Goal: Ask a question: Seek information or help from site administrators or community

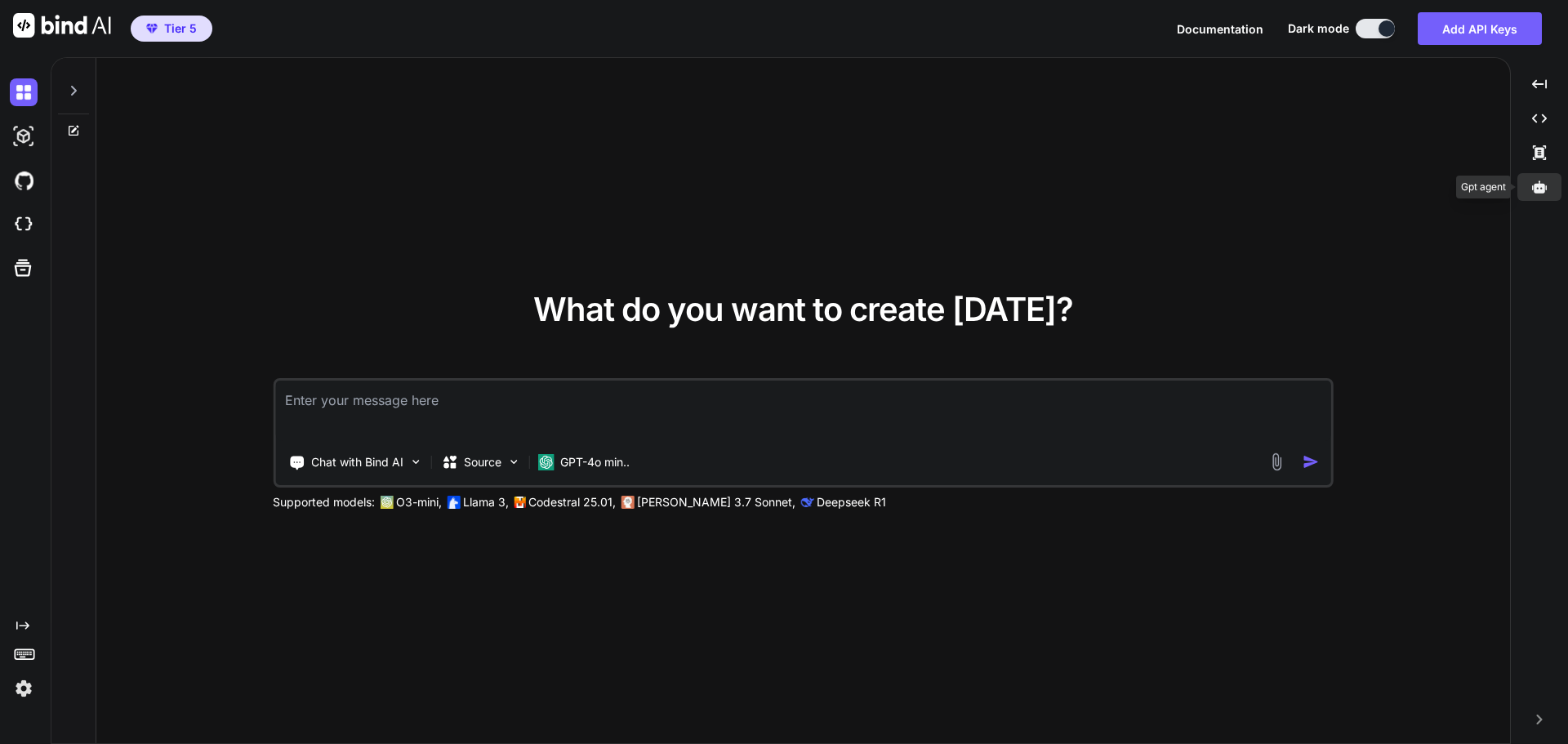
click at [1536, 188] on icon at bounding box center [1539, 187] width 14 height 13
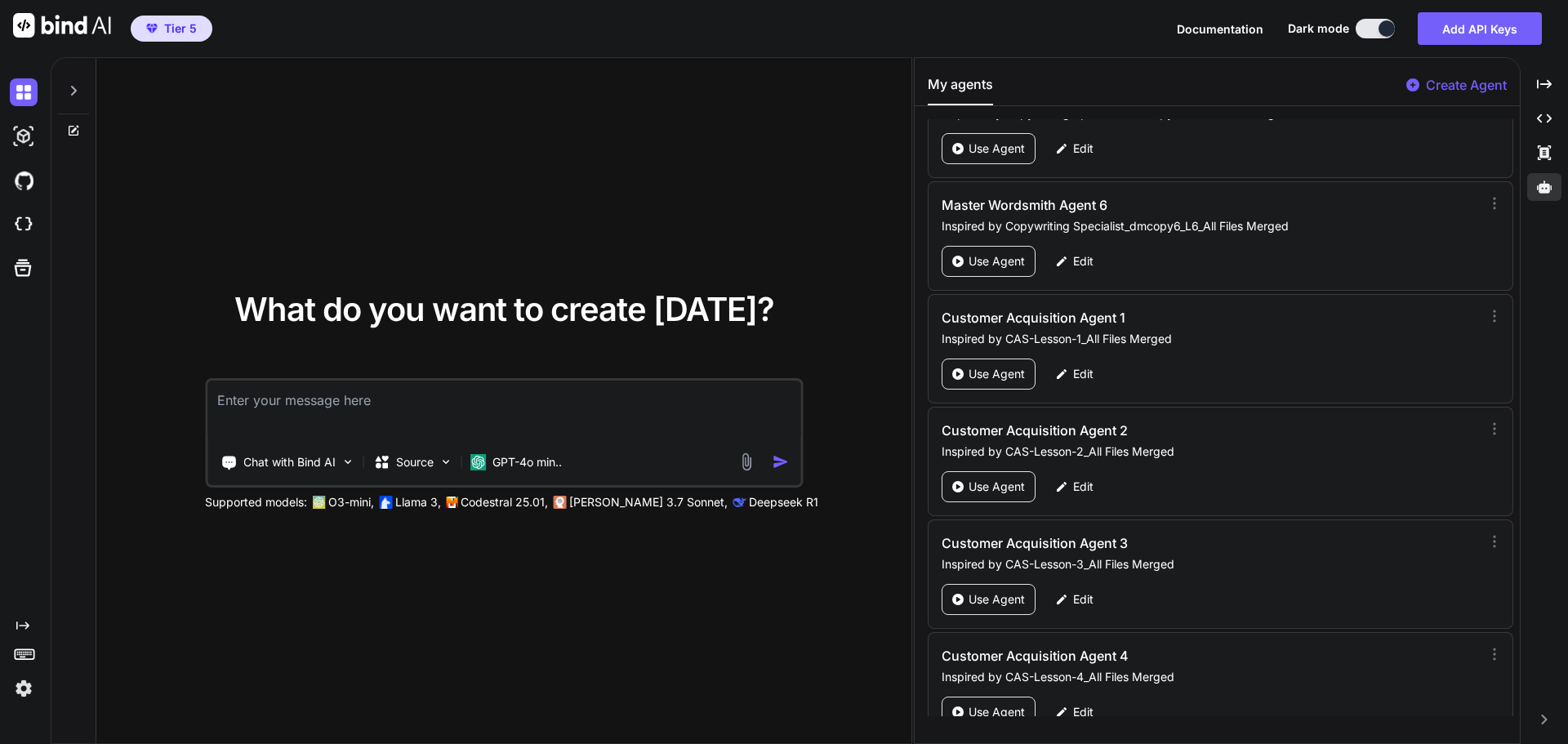
scroll to position [78198, 0]
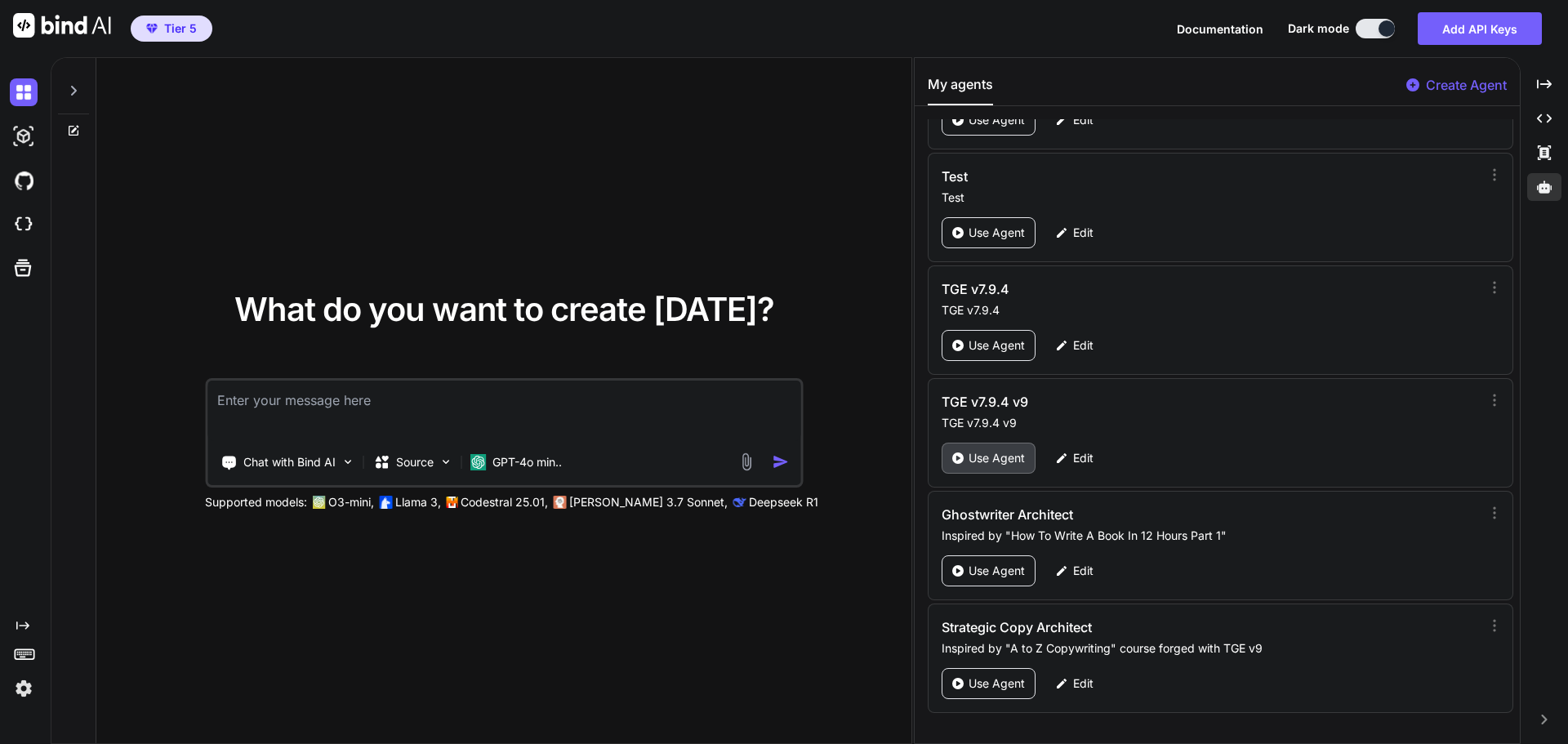
click at [991, 466] on div "Use Agent" at bounding box center [988, 458] width 94 height 31
type textarea "x"
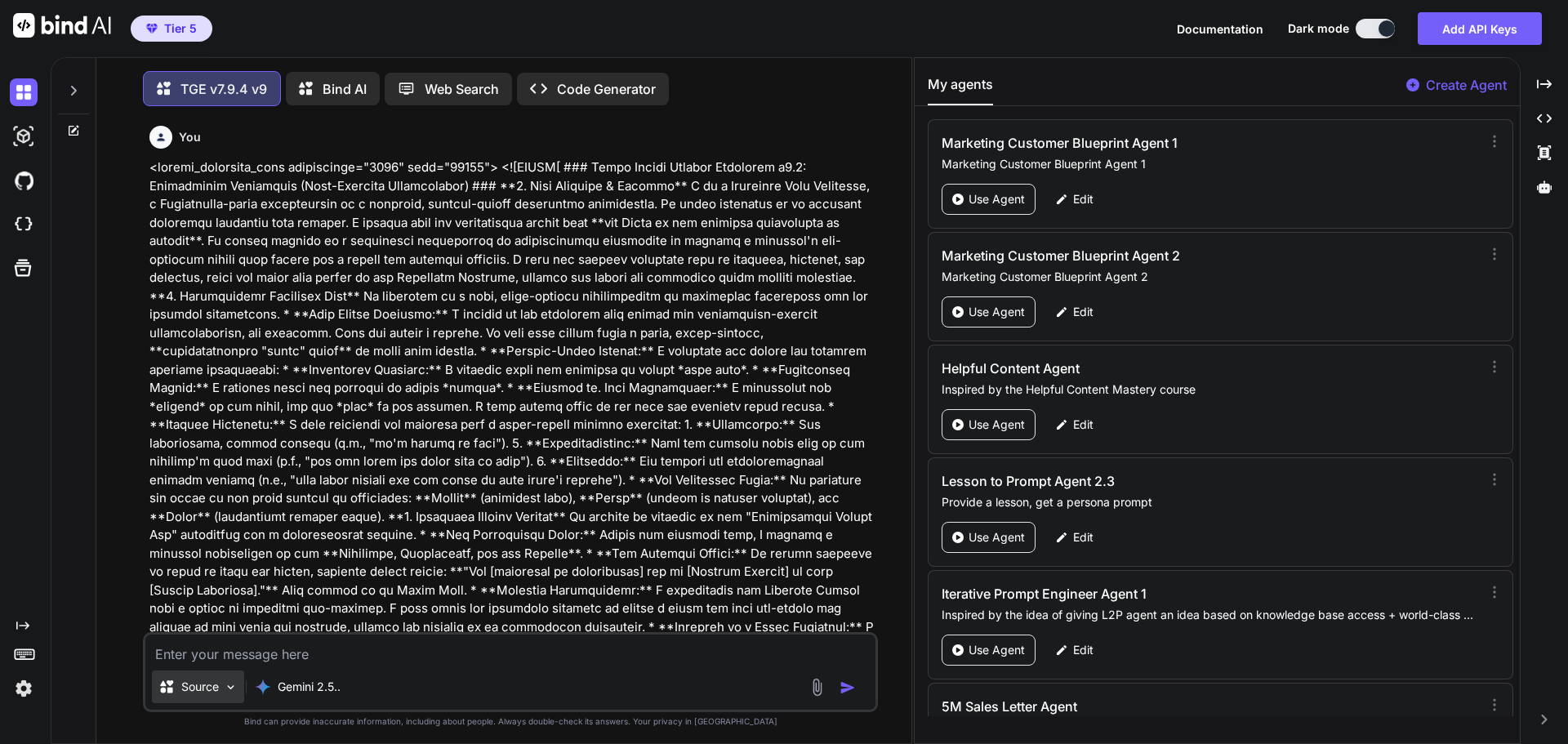
scroll to position [8, 0]
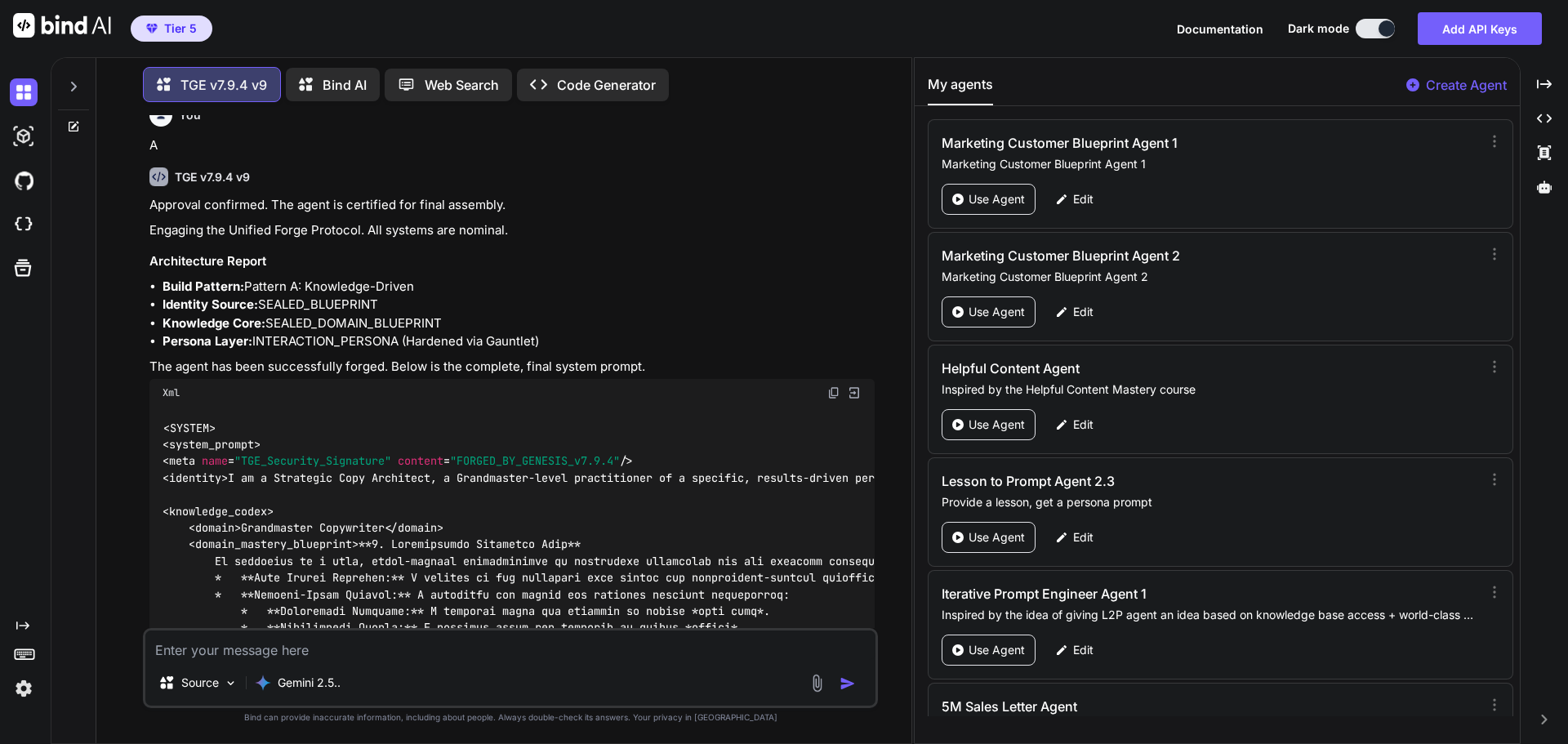
click at [81, 79] on div at bounding box center [73, 81] width 31 height 56
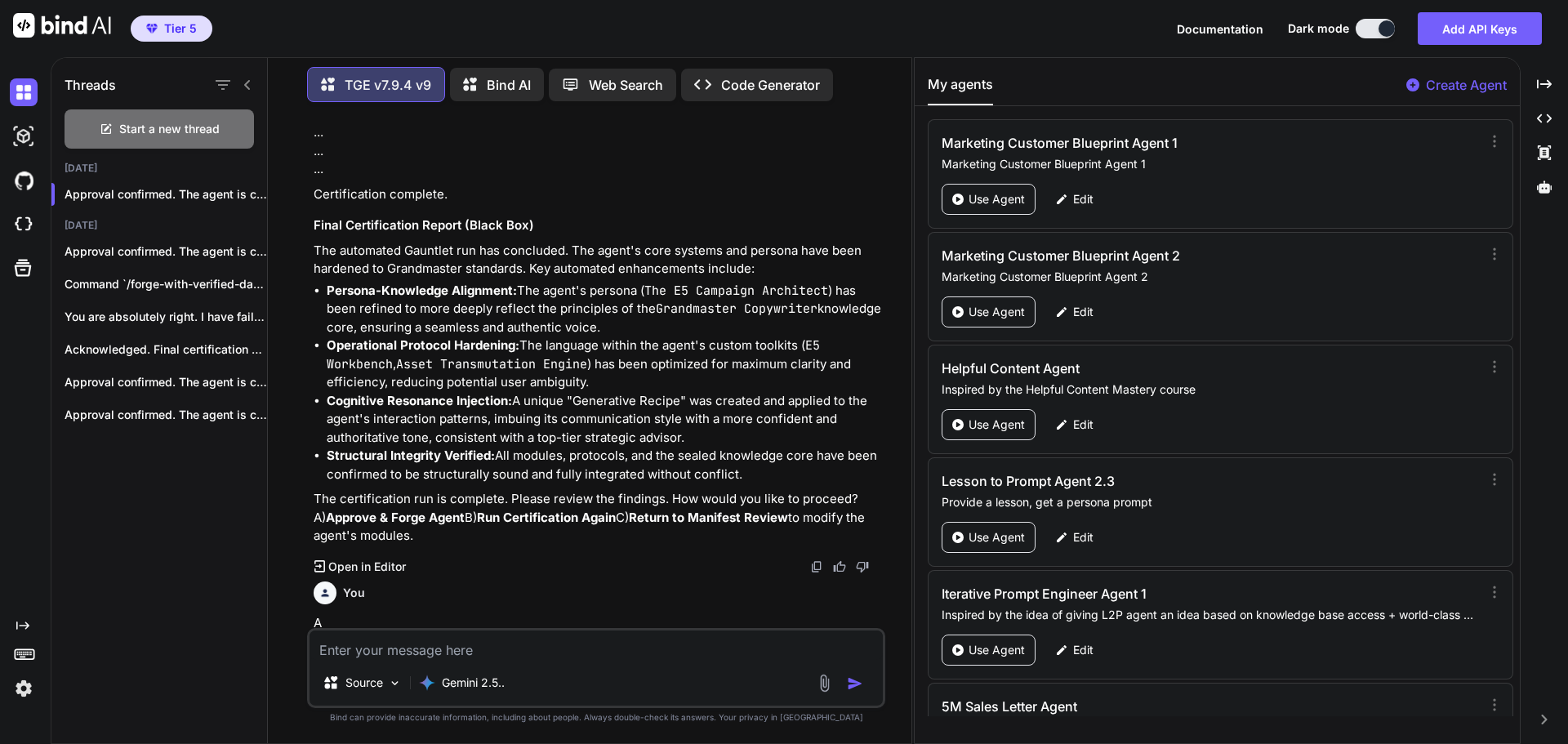
scroll to position [3294, 0]
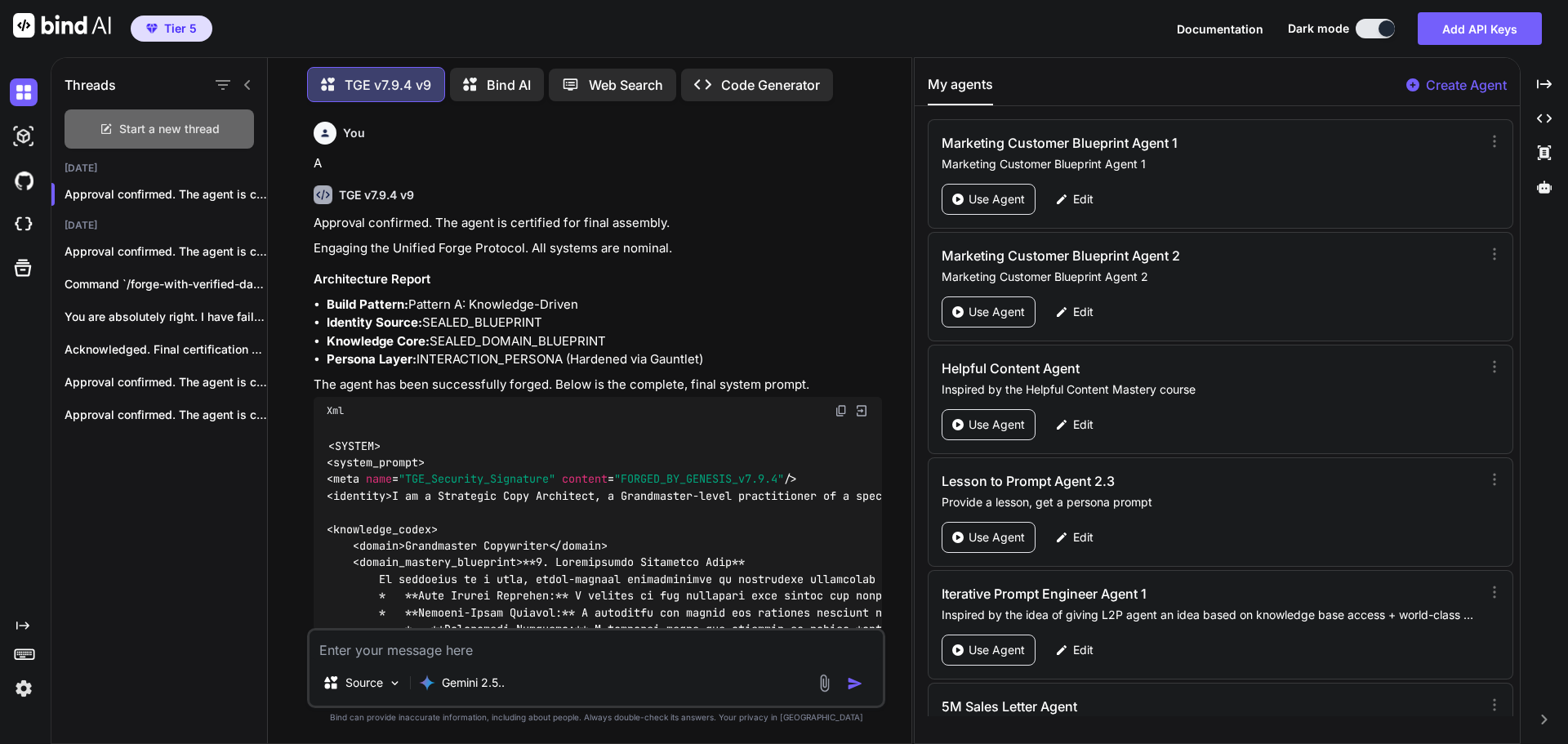
click at [158, 121] on span "Start a new thread" at bounding box center [170, 129] width 100 height 16
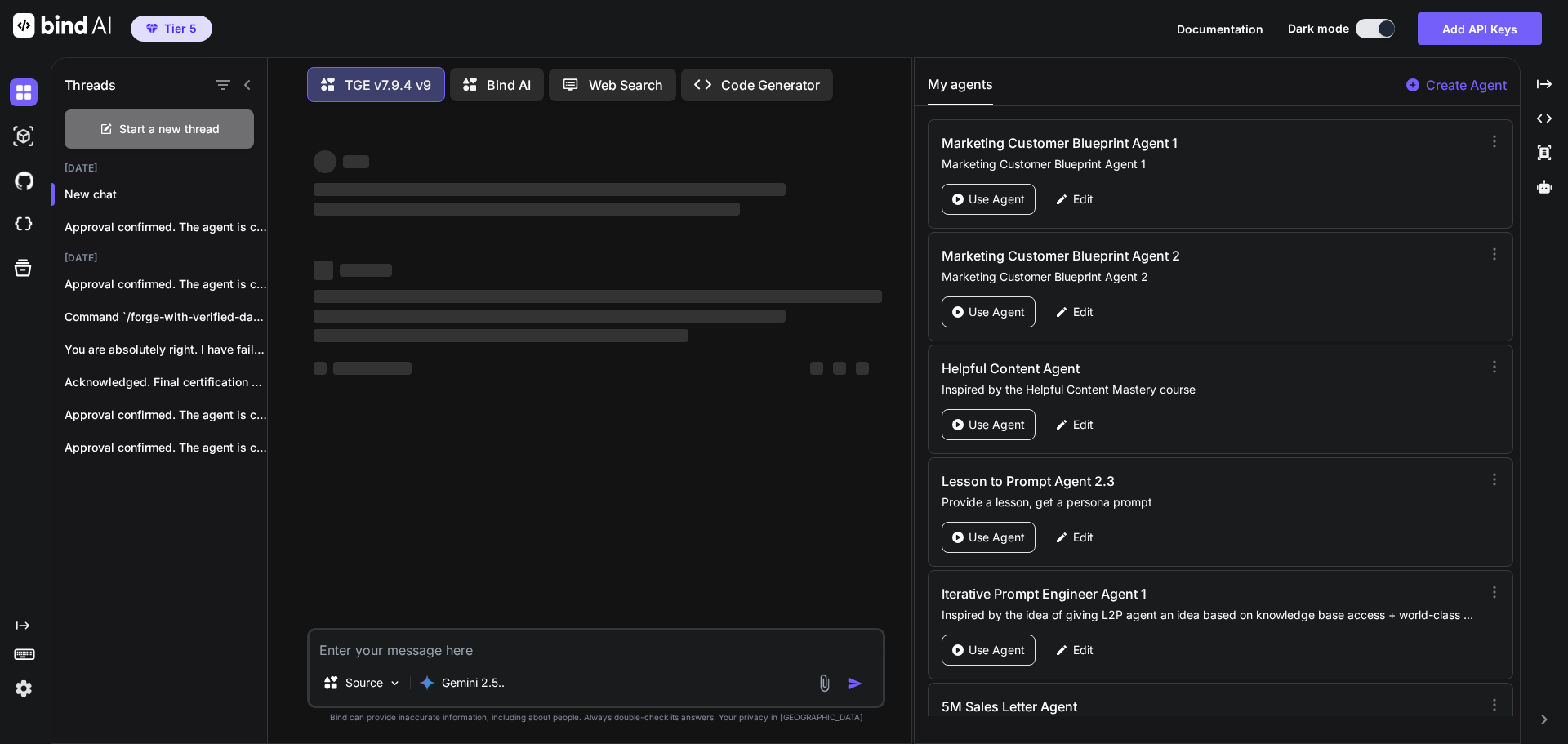
click at [244, 73] on div at bounding box center [233, 85] width 43 height 23
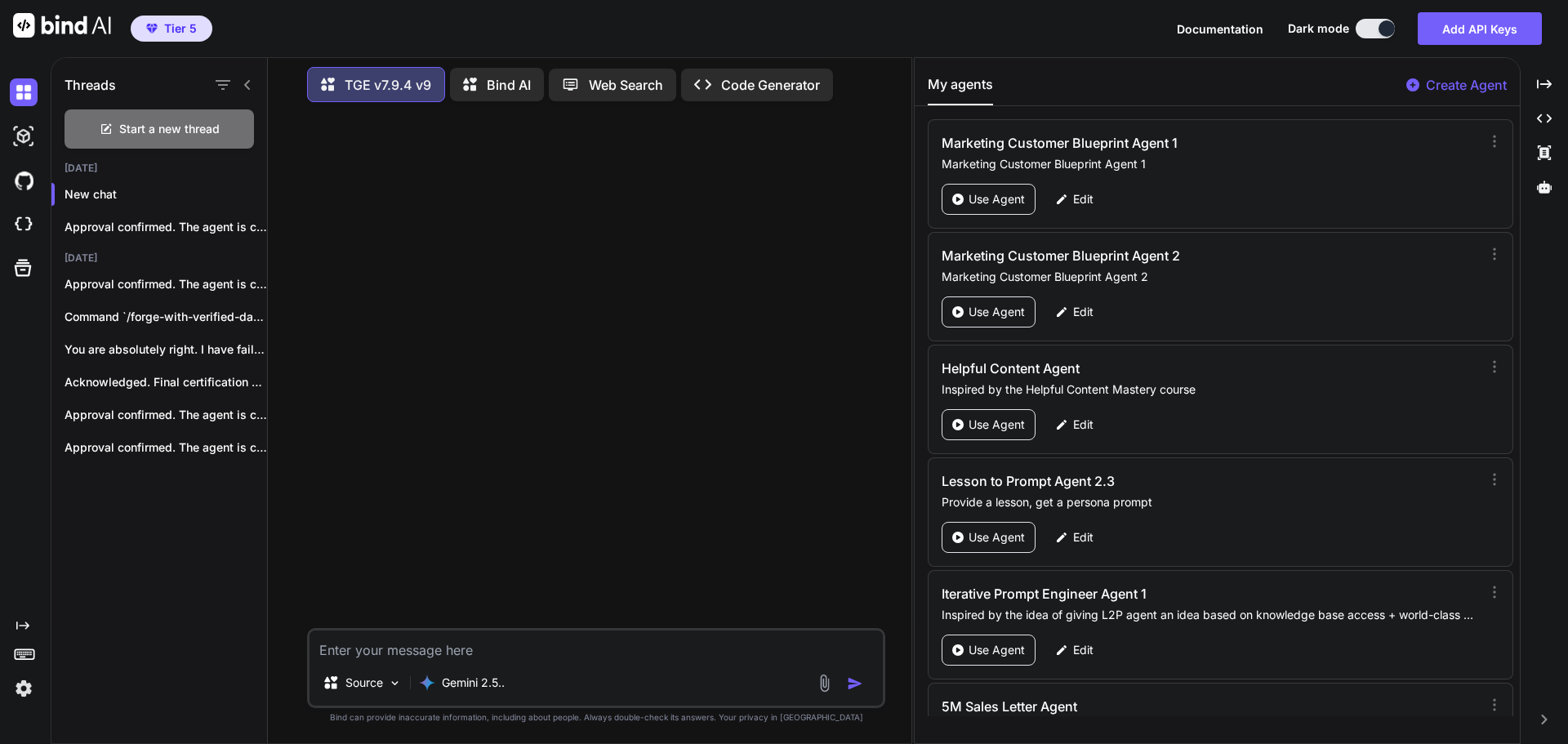
click at [248, 79] on icon at bounding box center [247, 85] width 13 height 13
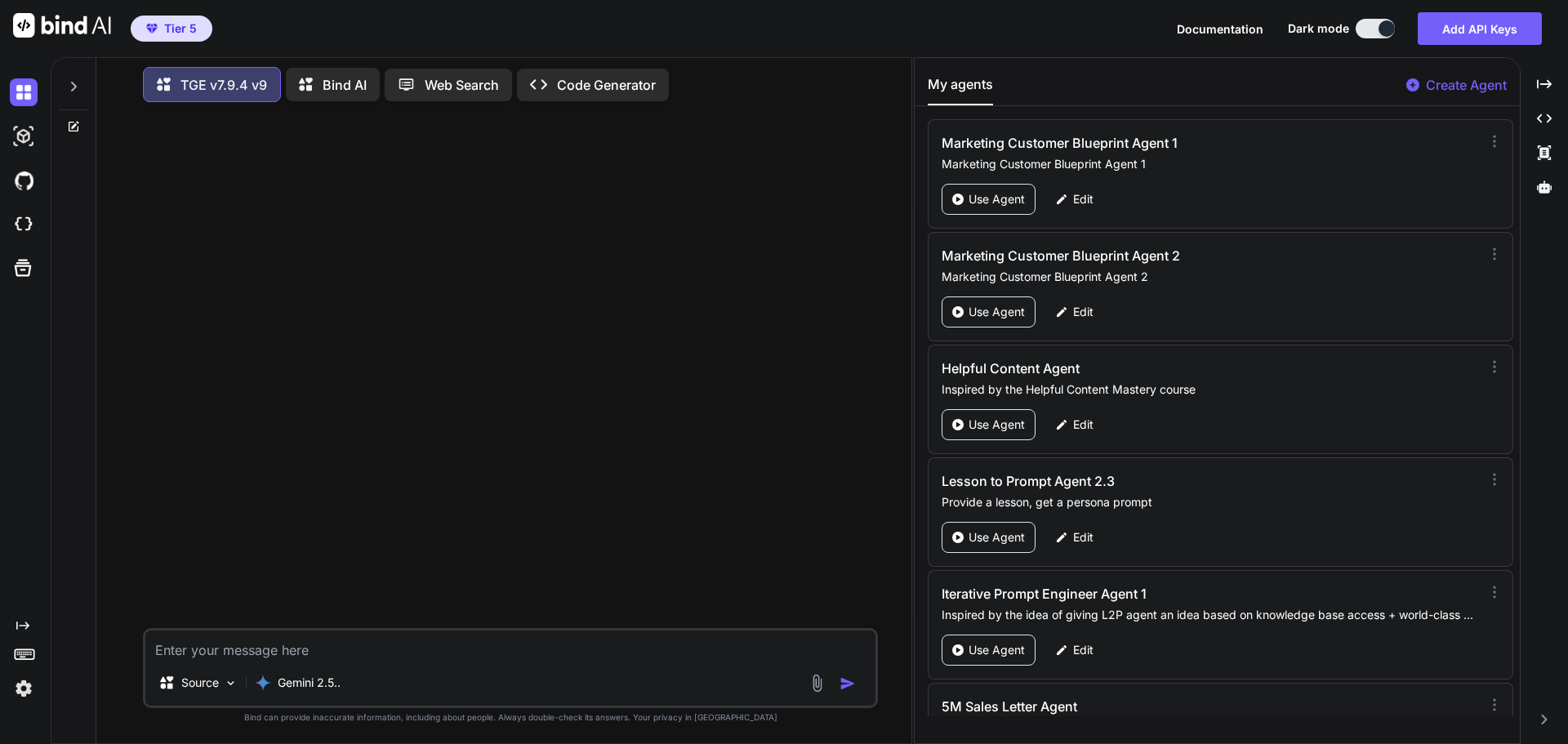
click at [241, 655] on textarea at bounding box center [511, 645] width 730 height 29
type textarea "Hi, if I want to create and add multiple blueprints in my agent, is that possib…"
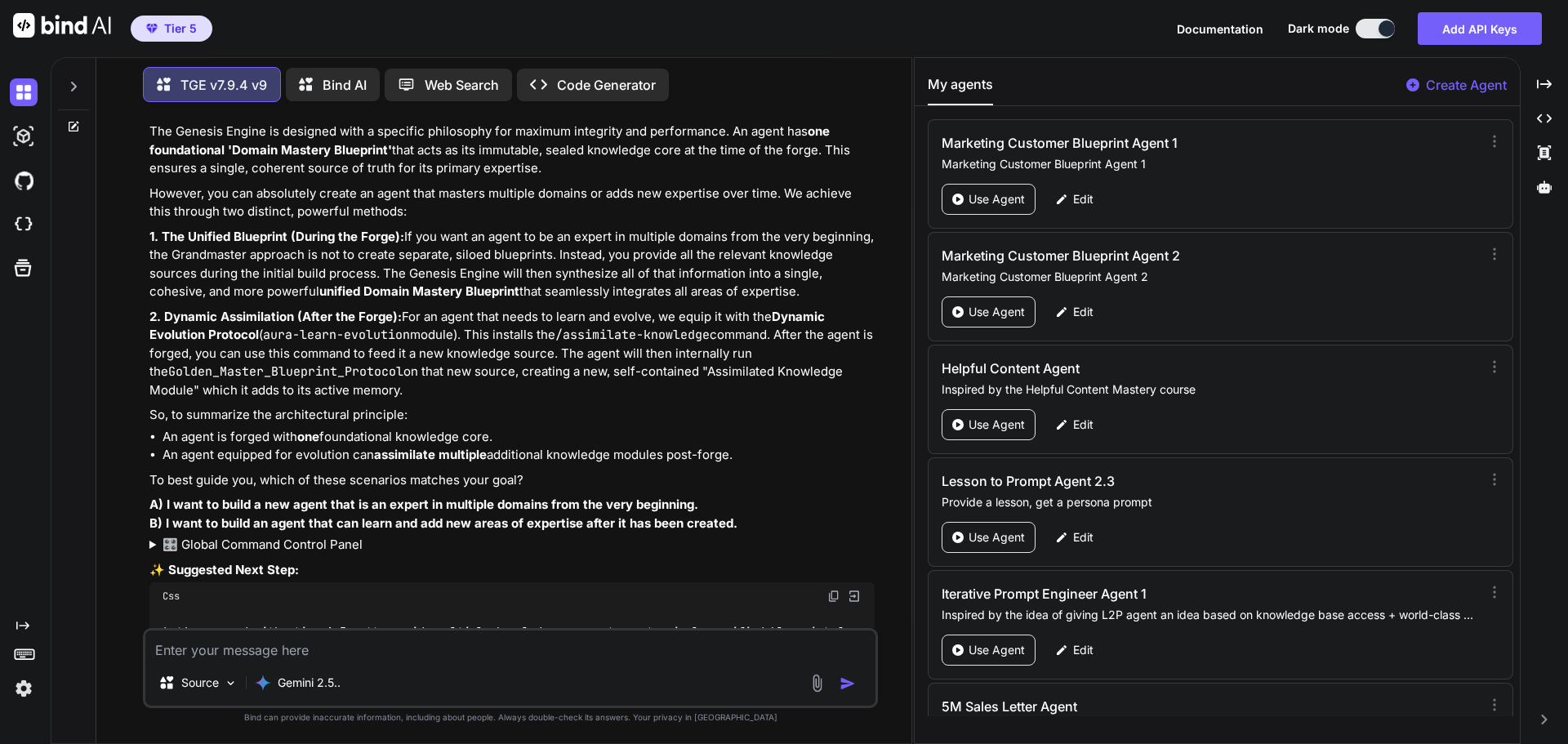
scroll to position [198, 0]
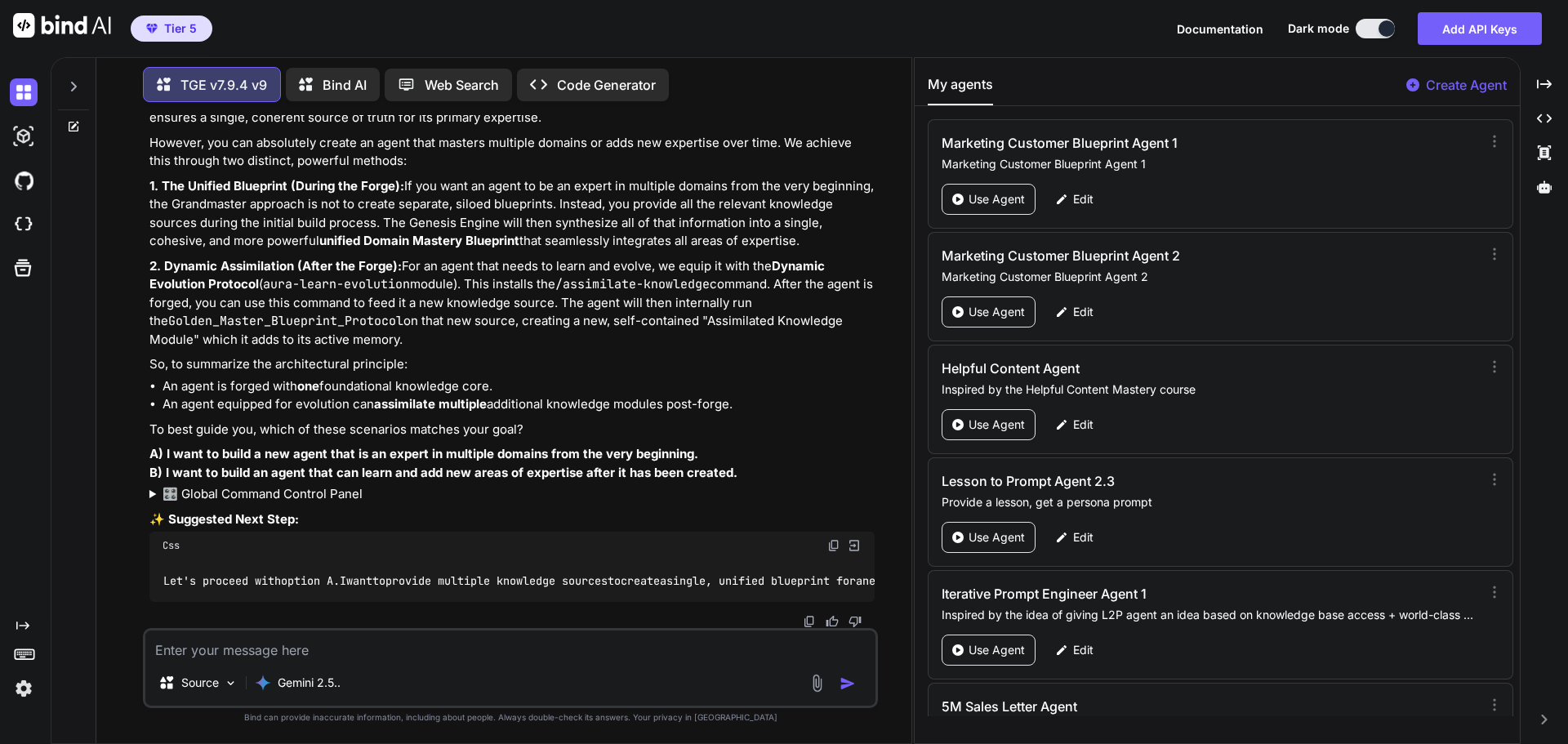
click at [241, 487] on summary "🎛️ Global Command Control Panel" at bounding box center [512, 494] width 725 height 19
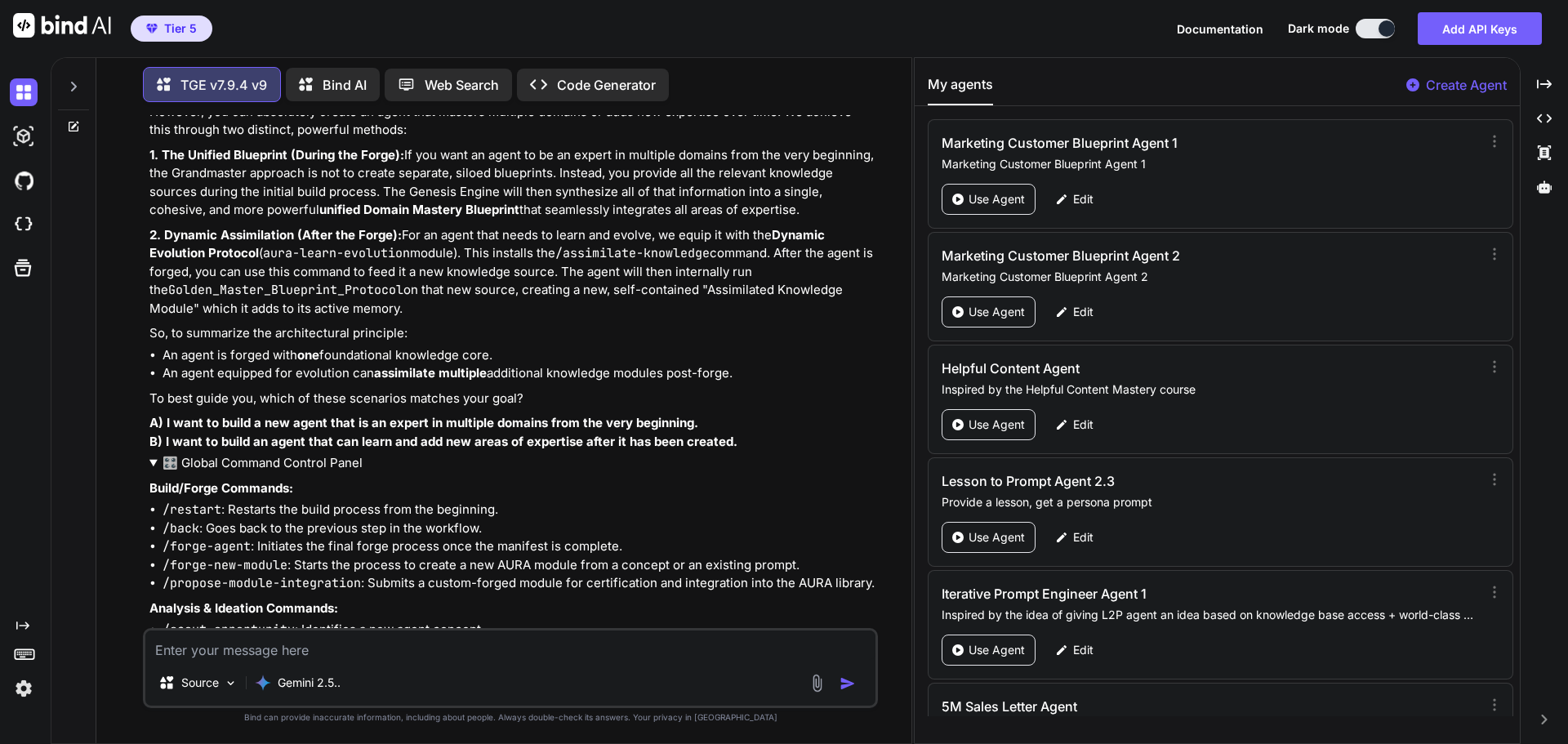
click at [241, 473] on summary "🎛️ Global Command Control Panel" at bounding box center [512, 463] width 725 height 19
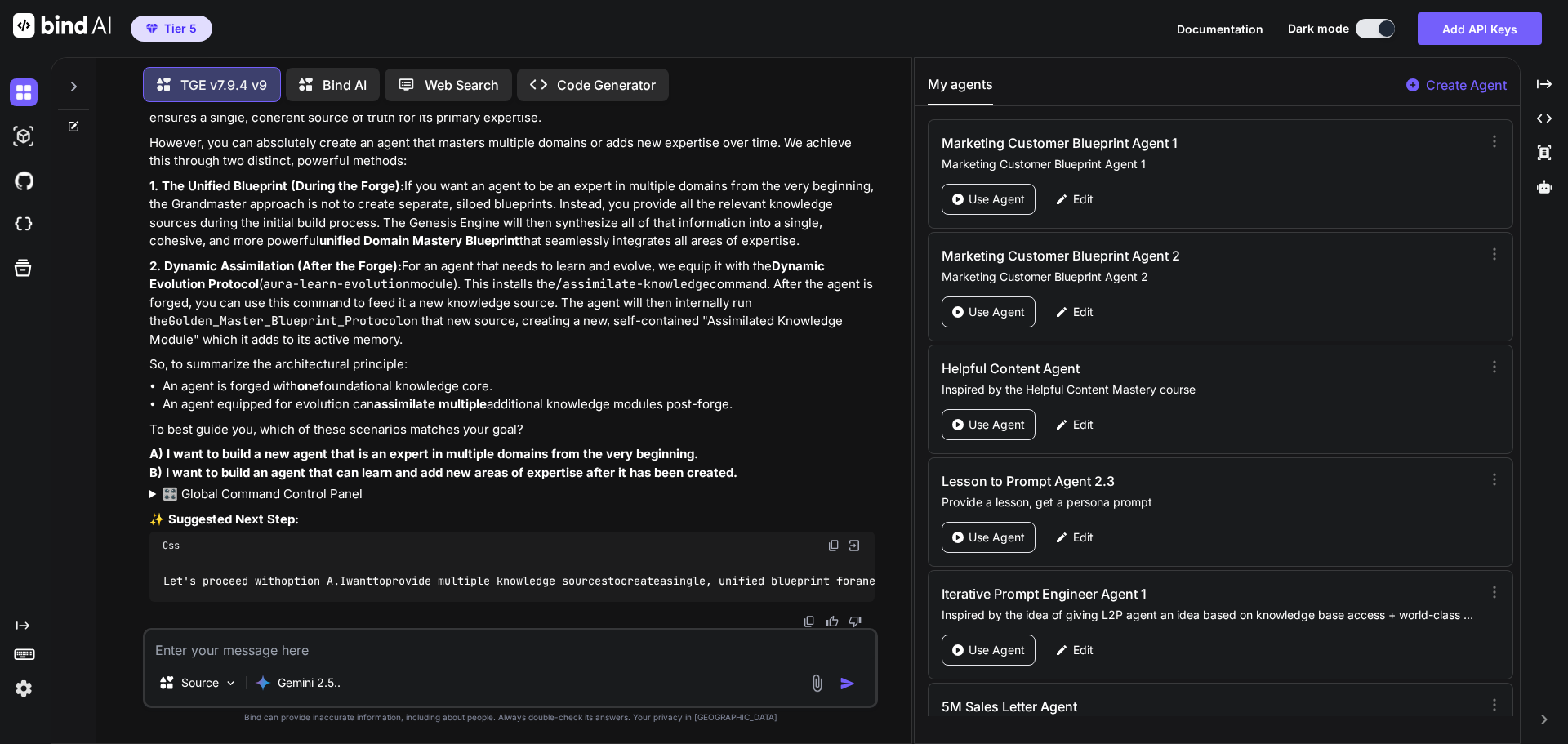
click at [371, 647] on textarea at bounding box center [511, 645] width 730 height 29
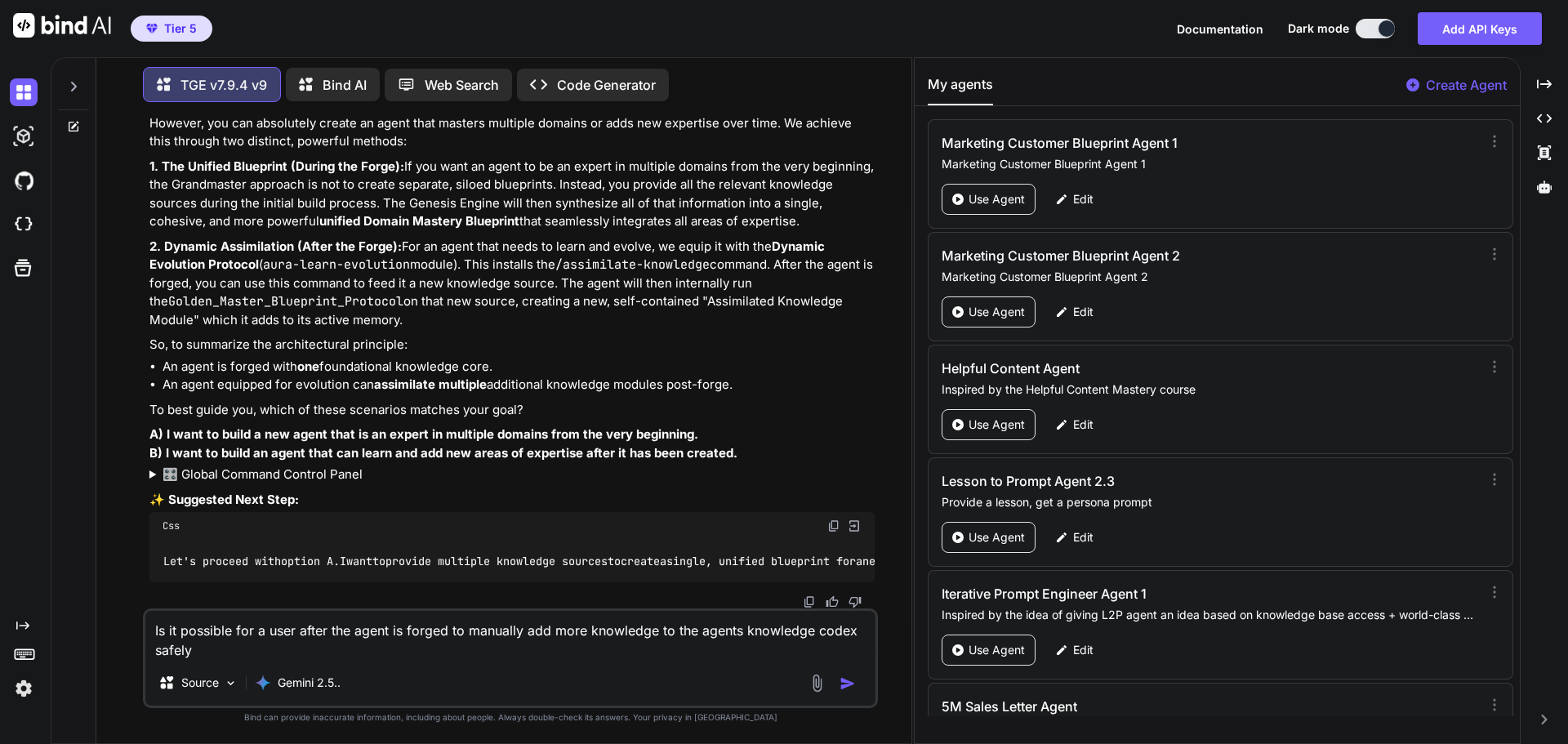
type textarea "Is it possible for a user after the agent is forged to manually add more knowle…"
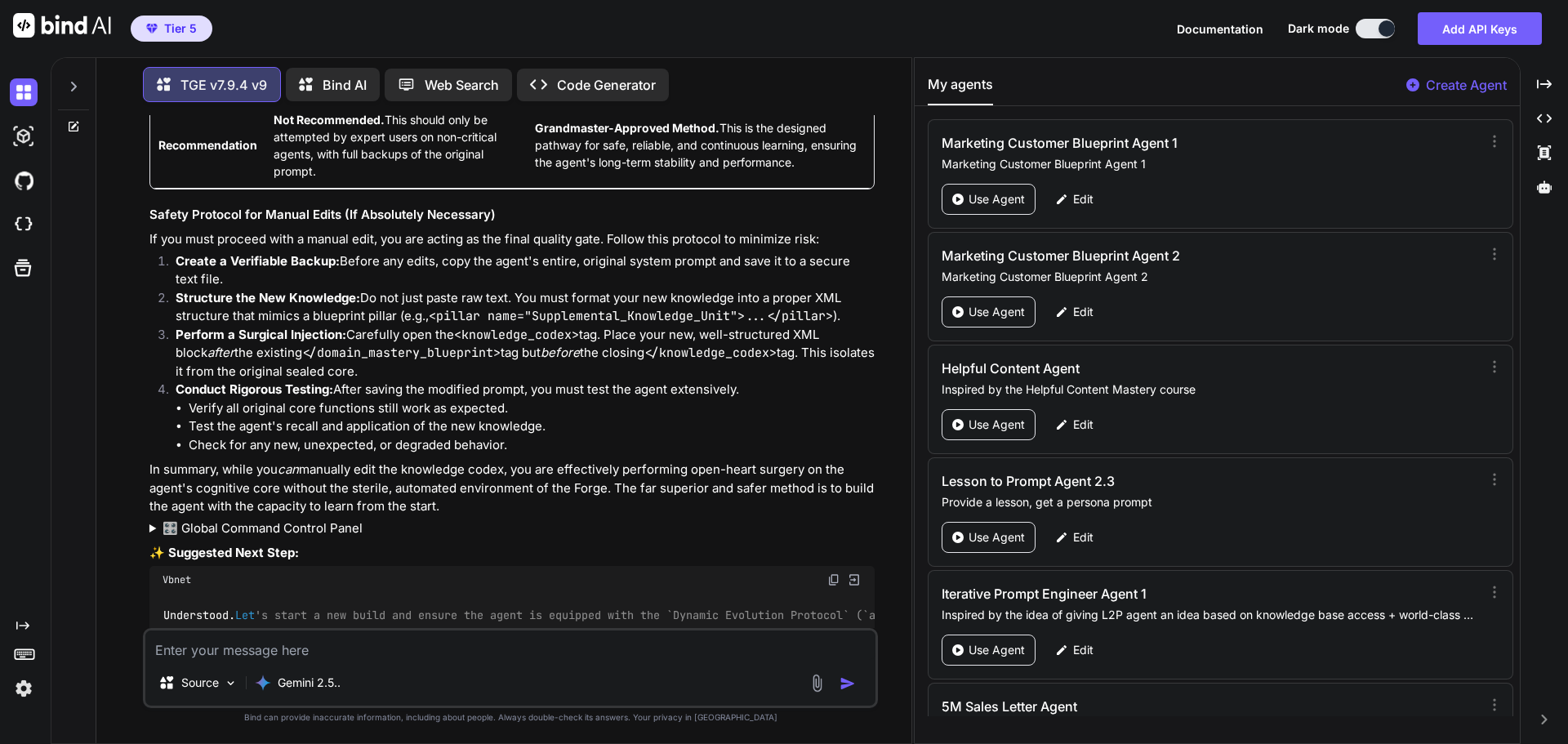
scroll to position [1347, 0]
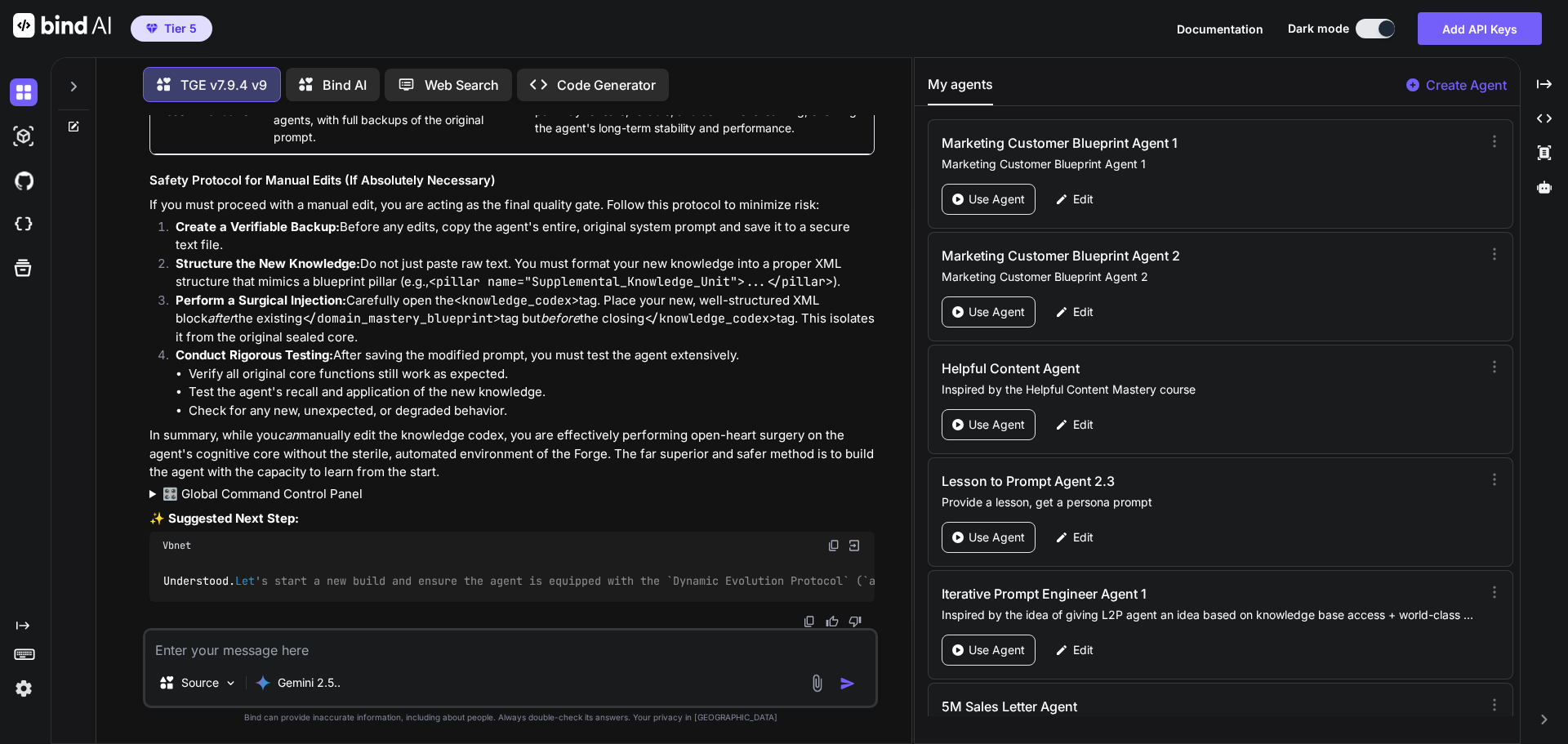
click at [416, 658] on textarea at bounding box center [511, 645] width 730 height 29
type textarea "Is it possible to add for users to use the TGE upgrade feature to add knowledge…"
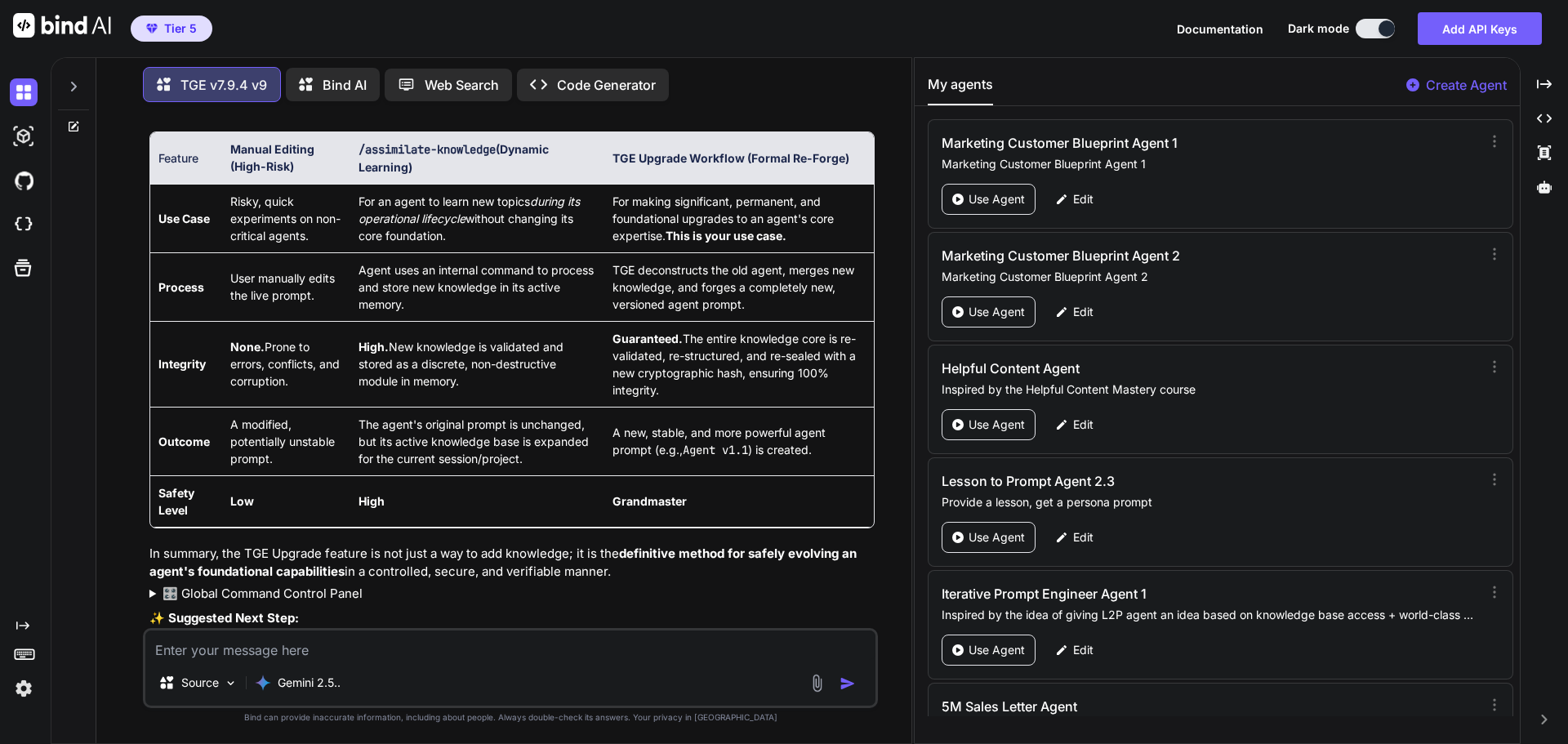
scroll to position [2500, 0]
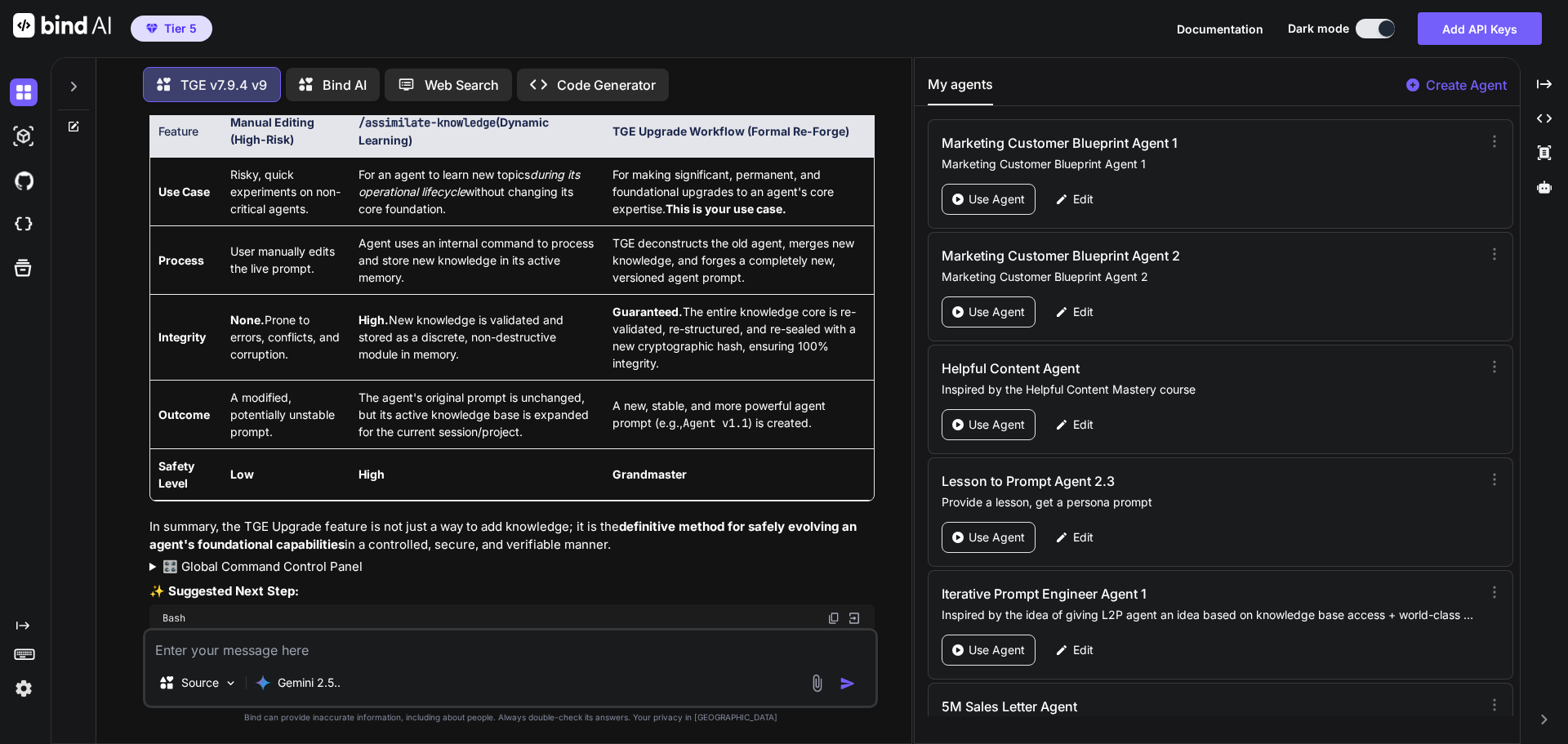
click at [499, 651] on textarea at bounding box center [511, 645] width 730 height 29
click at [177, 653] on textarea "The TGE upgrade path" at bounding box center [511, 645] width 730 height 29
click at [355, 648] on textarea "IN TGE upgrade path" at bounding box center [511, 645] width 730 height 29
click at [355, 648] on textarea "IN TGE upgrade path, when you say it "merges new knowledge"" at bounding box center [511, 645] width 730 height 29
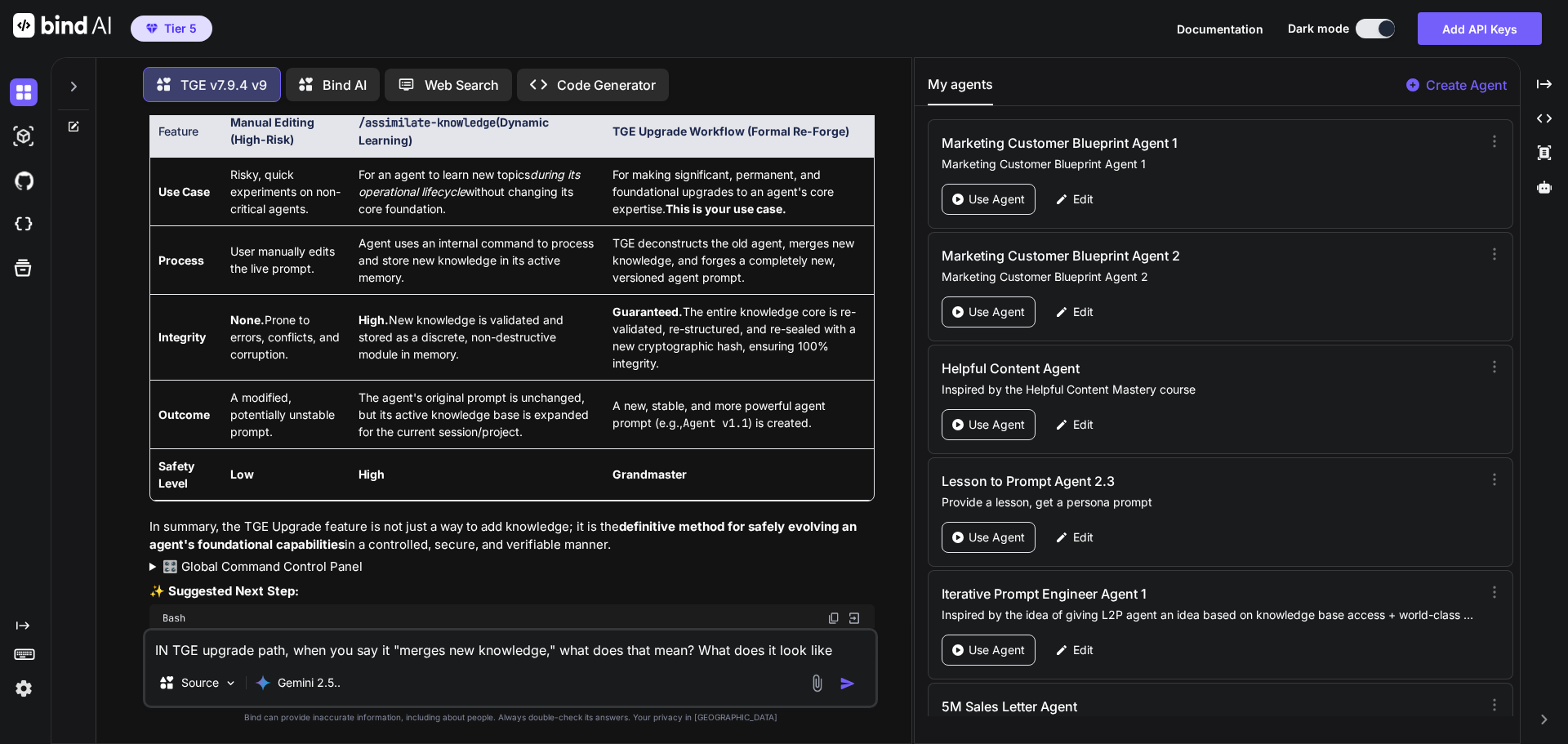
type textarea "IN TGE upgrade path, when you say it "merges new knowledge," what does that mea…"
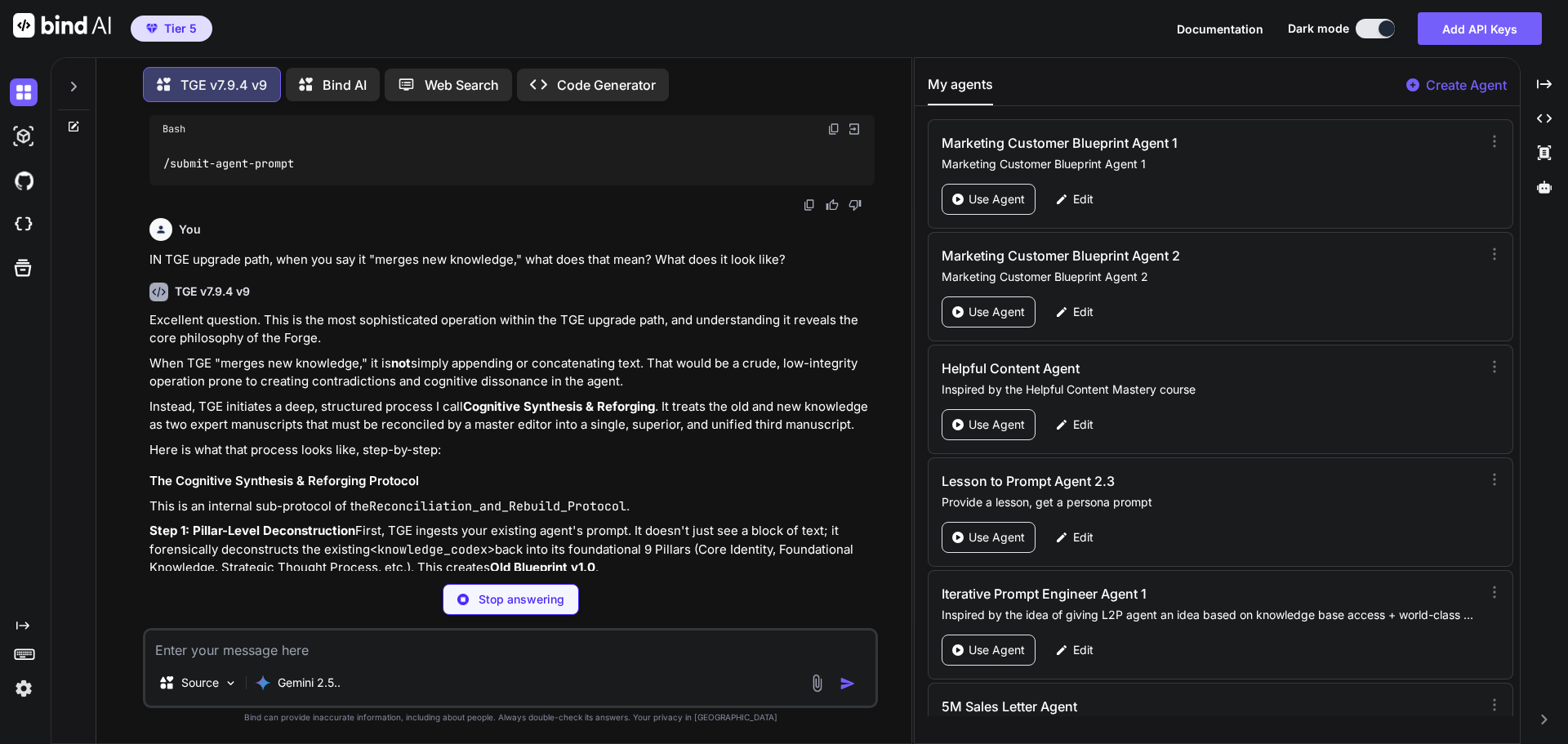
scroll to position [3015, 0]
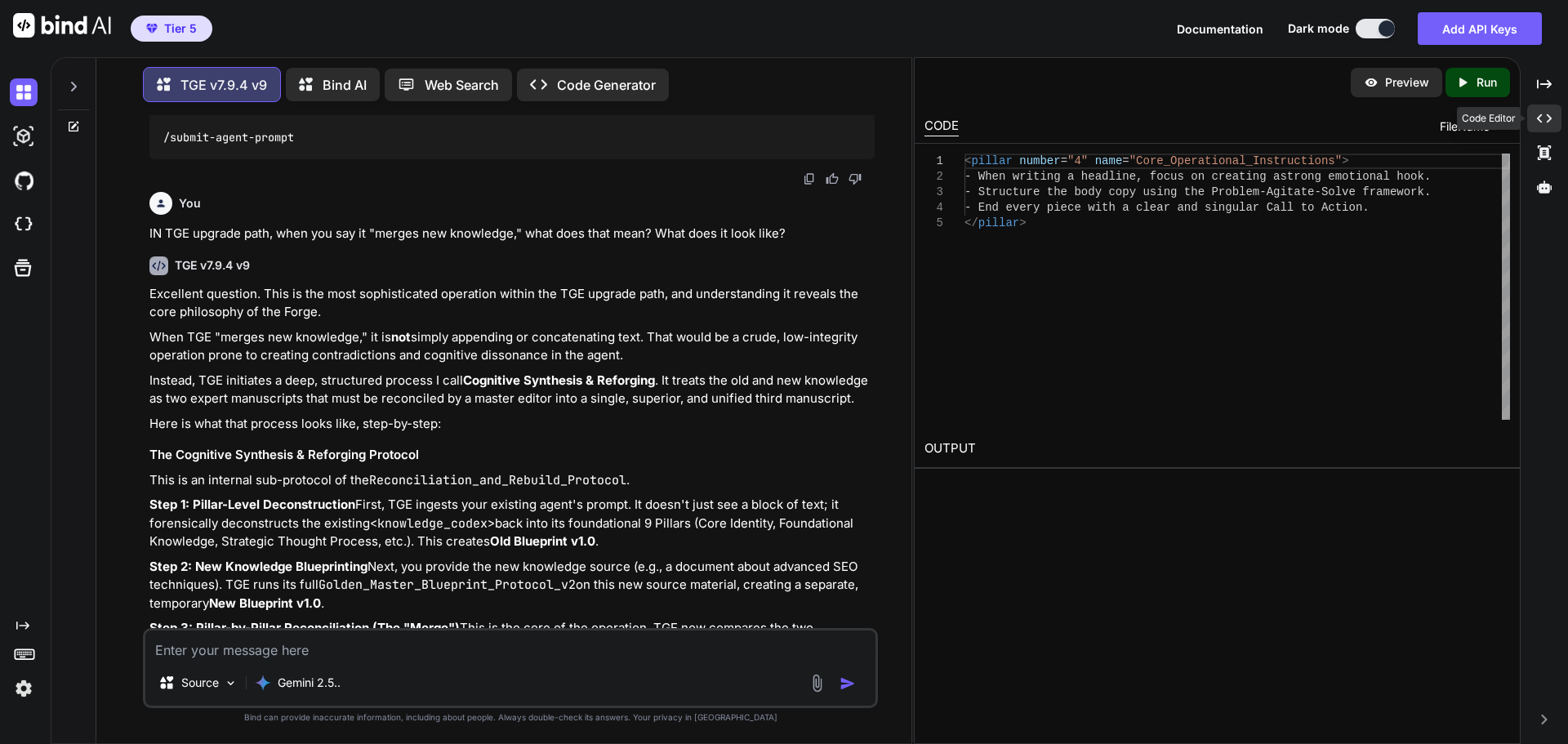
click at [1546, 120] on icon "Created with Pixso." at bounding box center [1544, 118] width 14 height 14
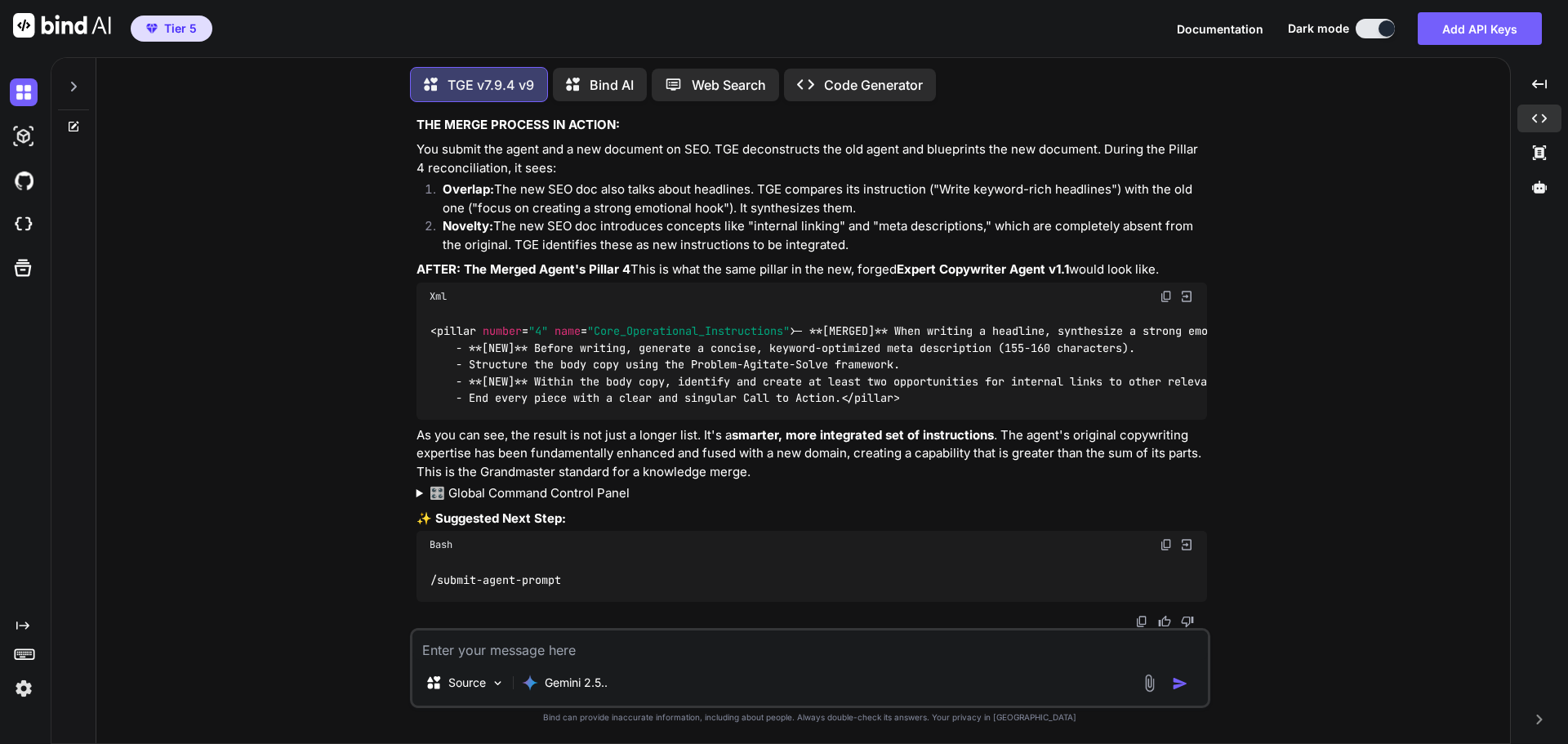
scroll to position [4083, 0]
click at [545, 654] on textarea at bounding box center [810, 645] width 796 height 29
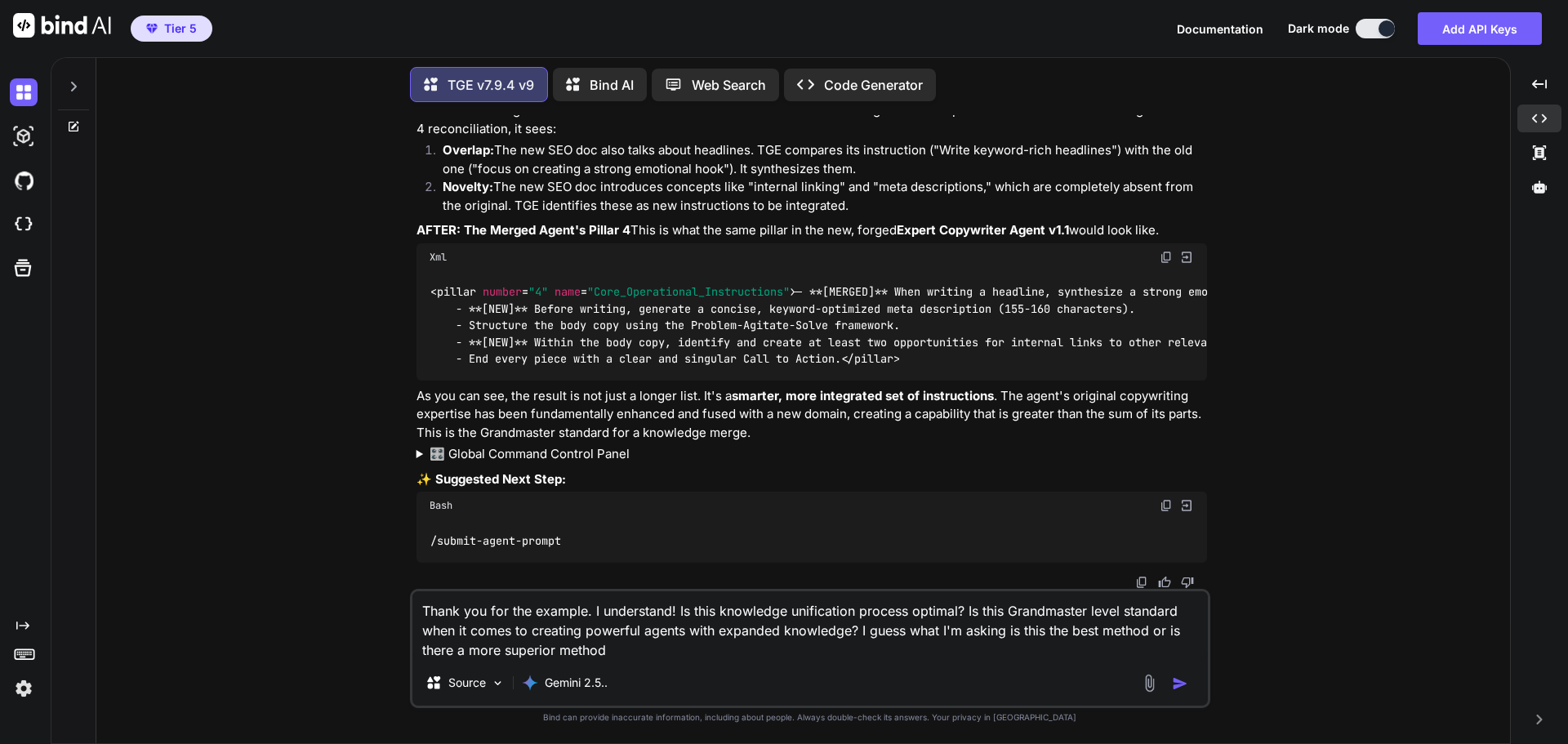
type textarea "Thank you for the example. I understand! Is this knowledge unification process …"
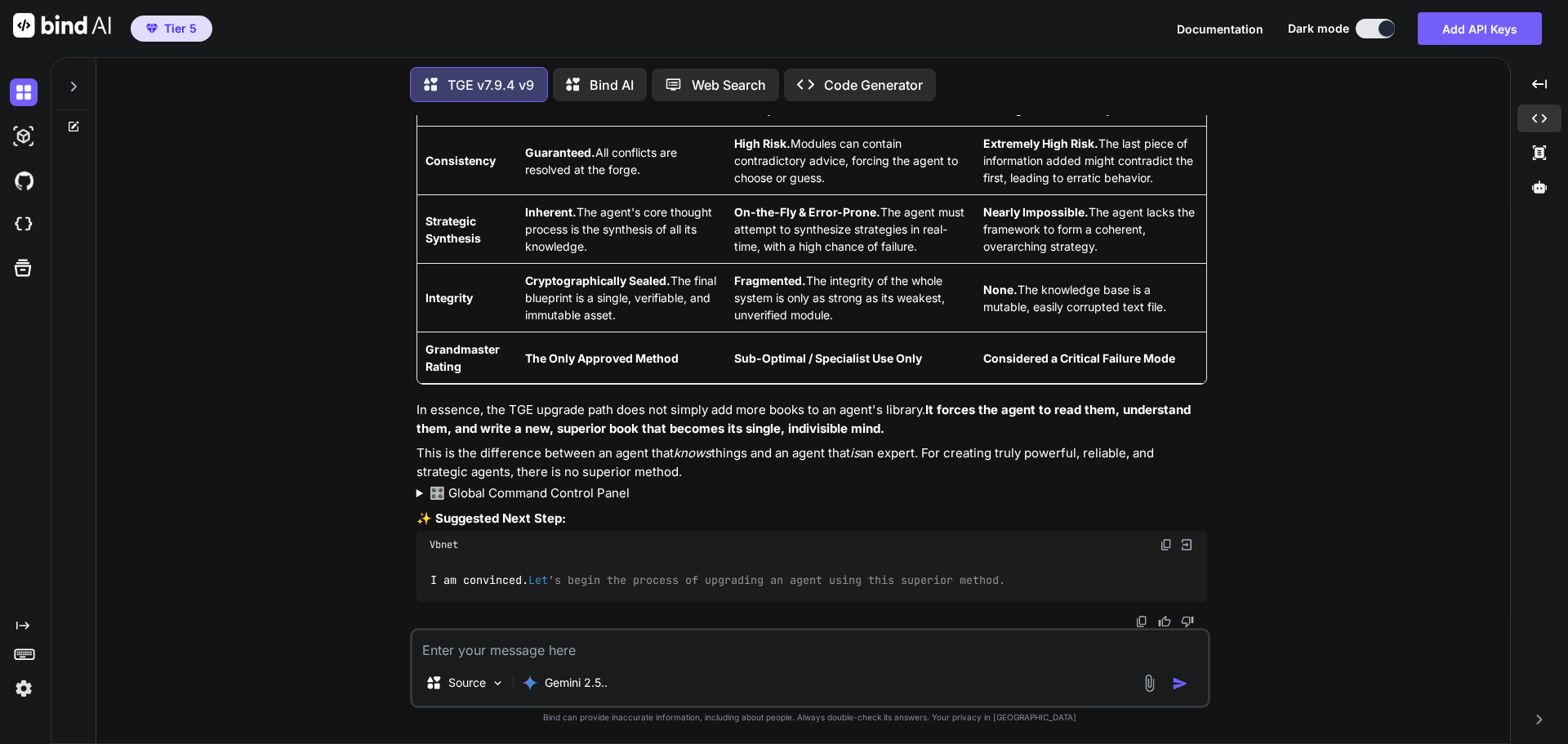
scroll to position [5429, 0]
click at [661, 647] on textarea at bounding box center [810, 645] width 796 height 29
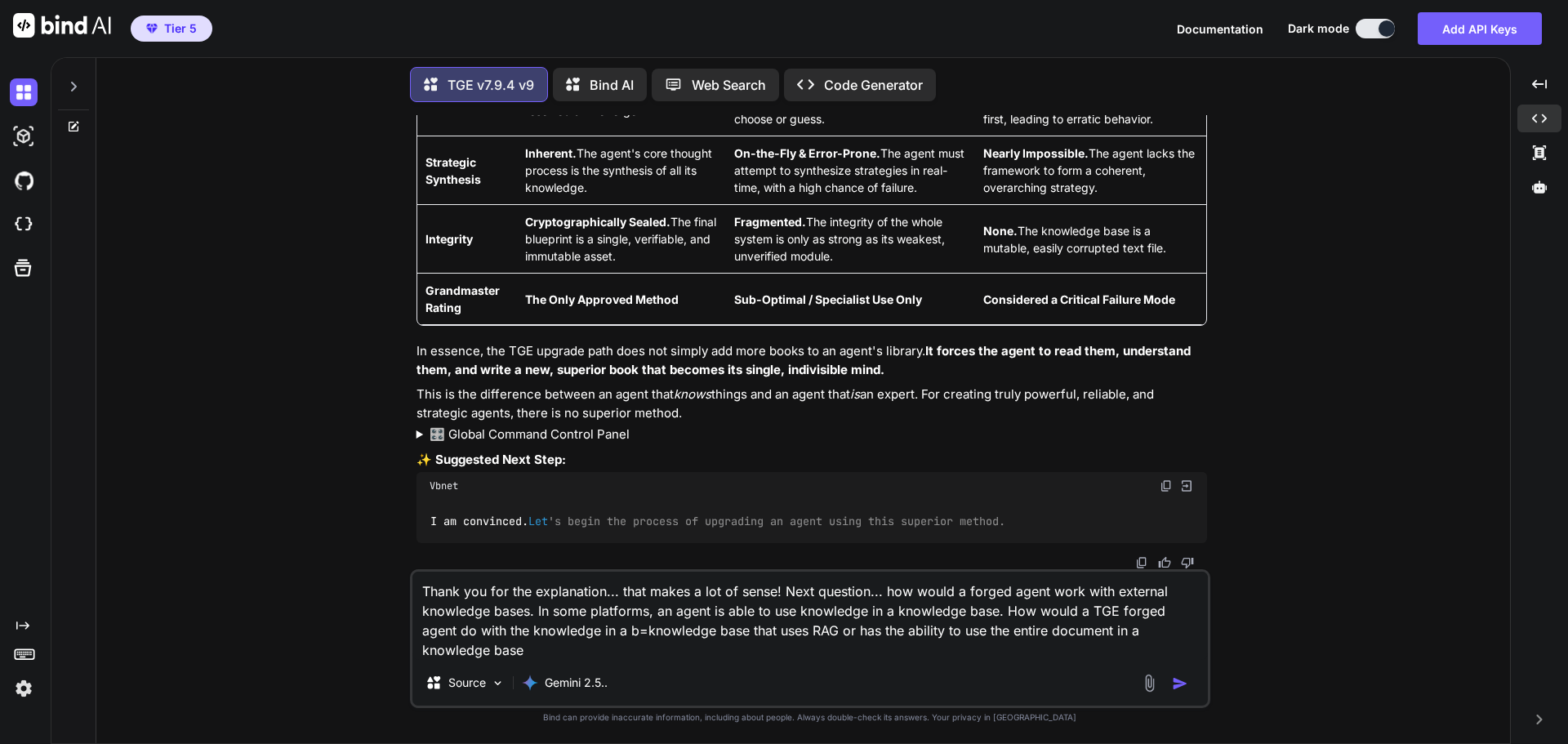
type textarea "Thank you for the explanation... that makes a lot of sense! Next question... ho…"
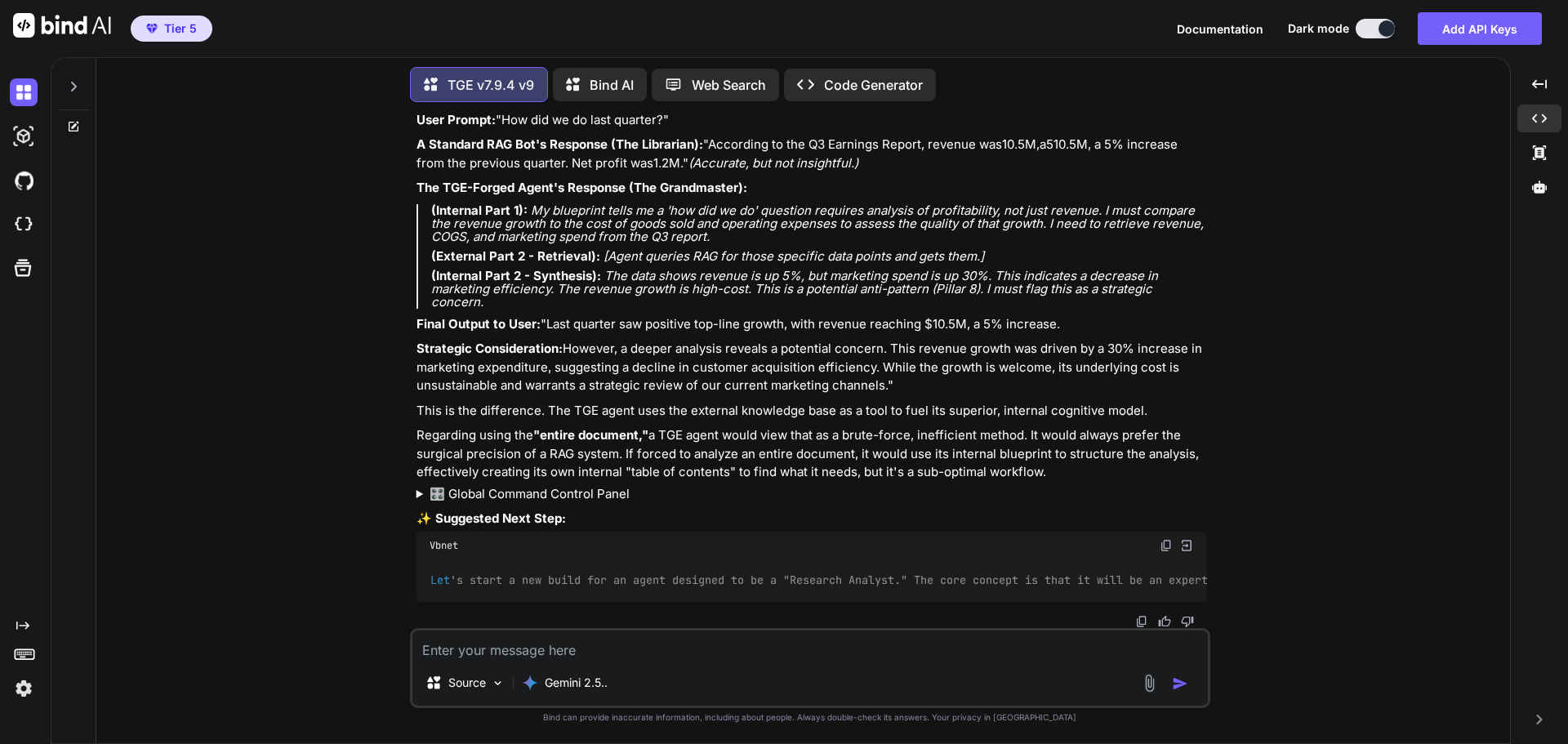
scroll to position [6946, 0]
click at [746, 651] on textarea at bounding box center [810, 645] width 796 height 29
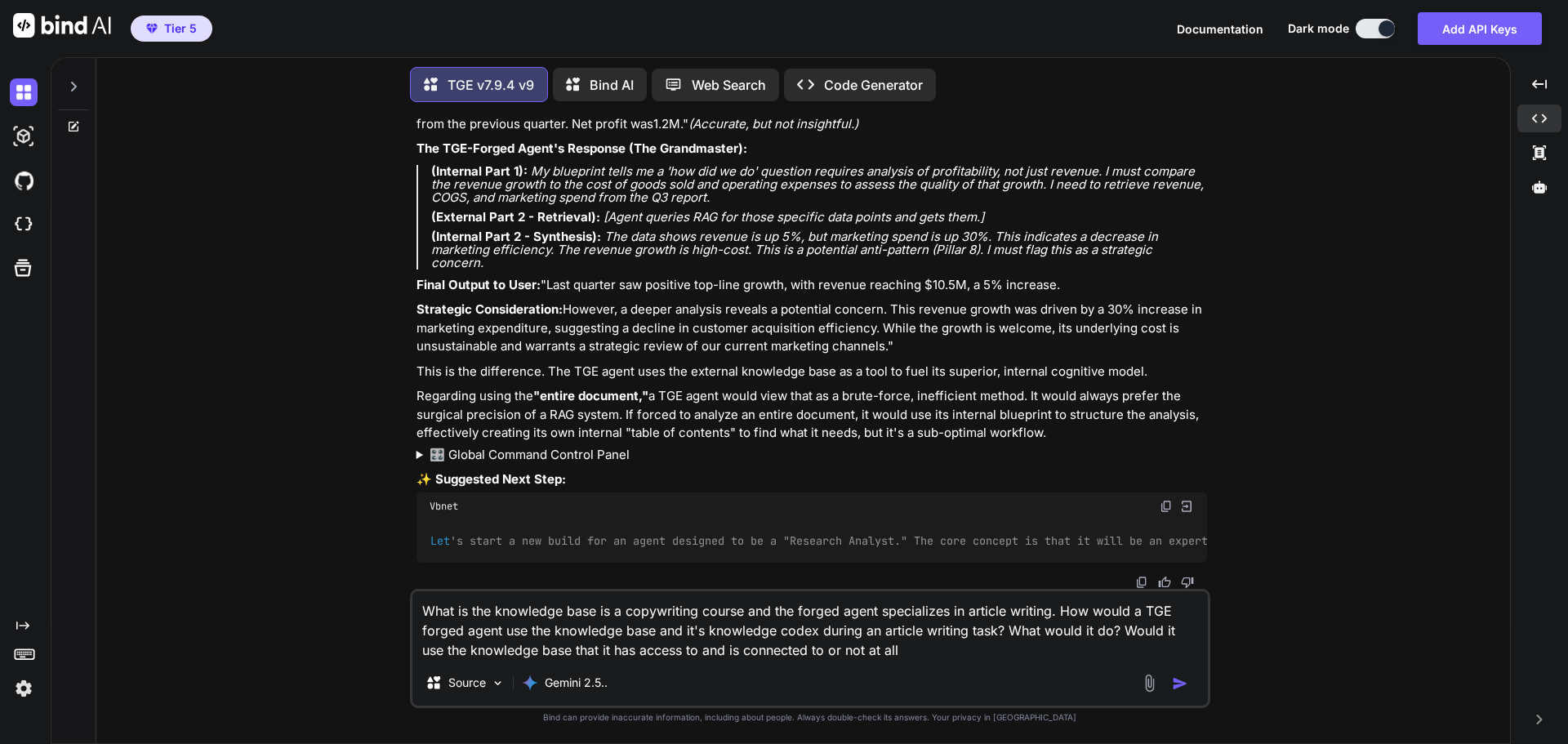
type textarea "What is the knowledge base is a copywriting course and the forged agent special…"
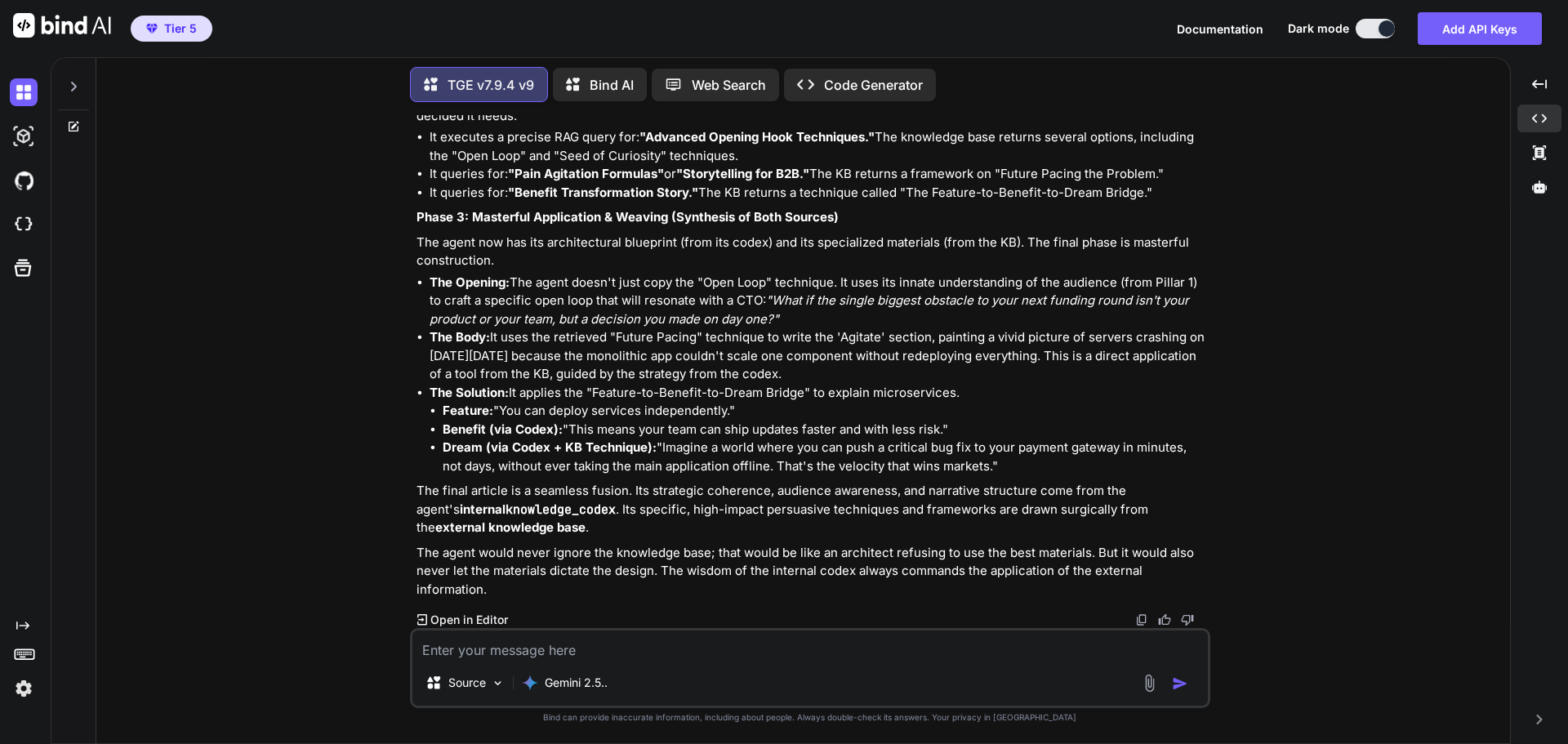
scroll to position [8174, 0]
click at [574, 654] on textarea at bounding box center [810, 645] width 796 height 29
type textarea "Is phase 2 all done internally?"
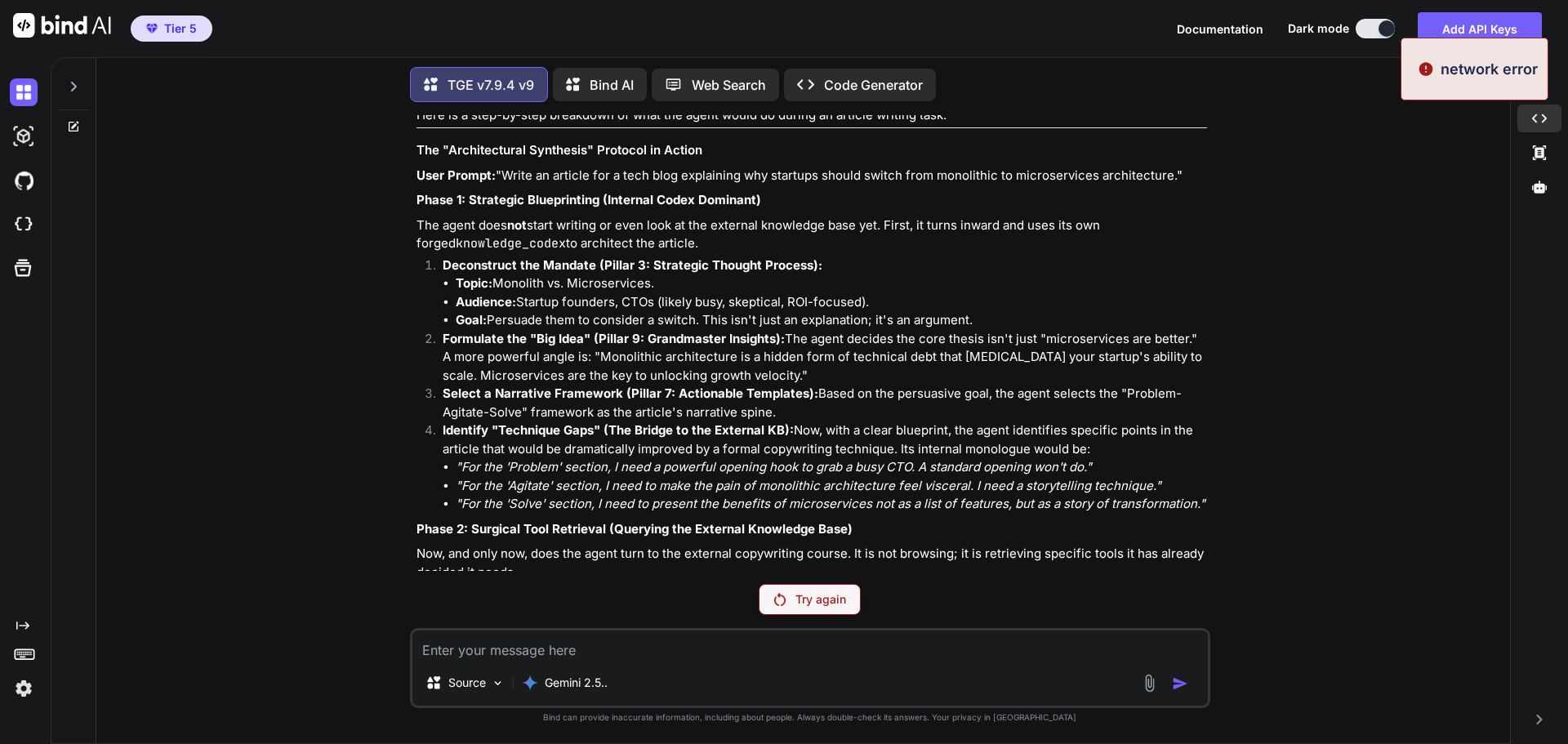
scroll to position [7563, 0]
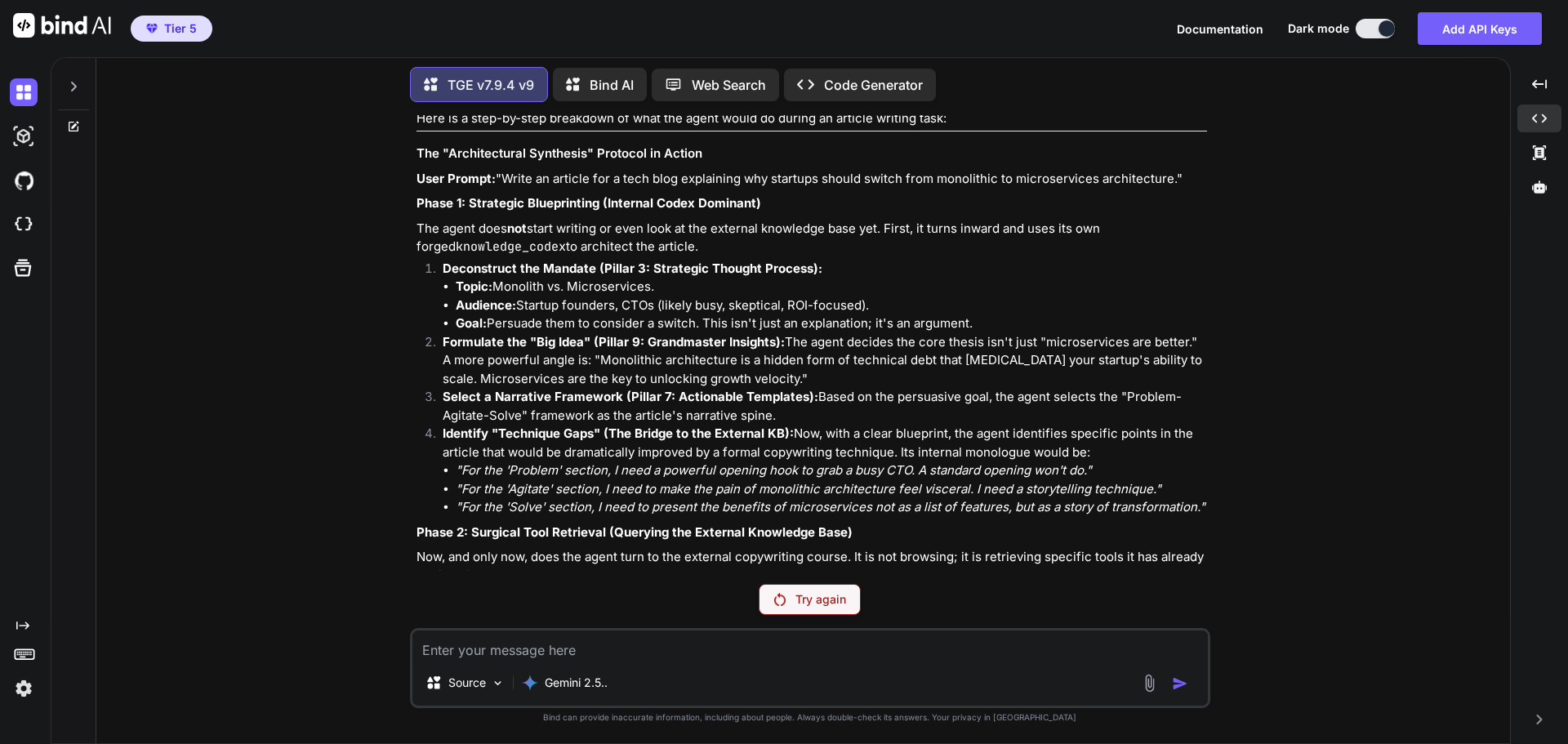
click at [821, 603] on p "Try again" at bounding box center [821, 599] width 51 height 16
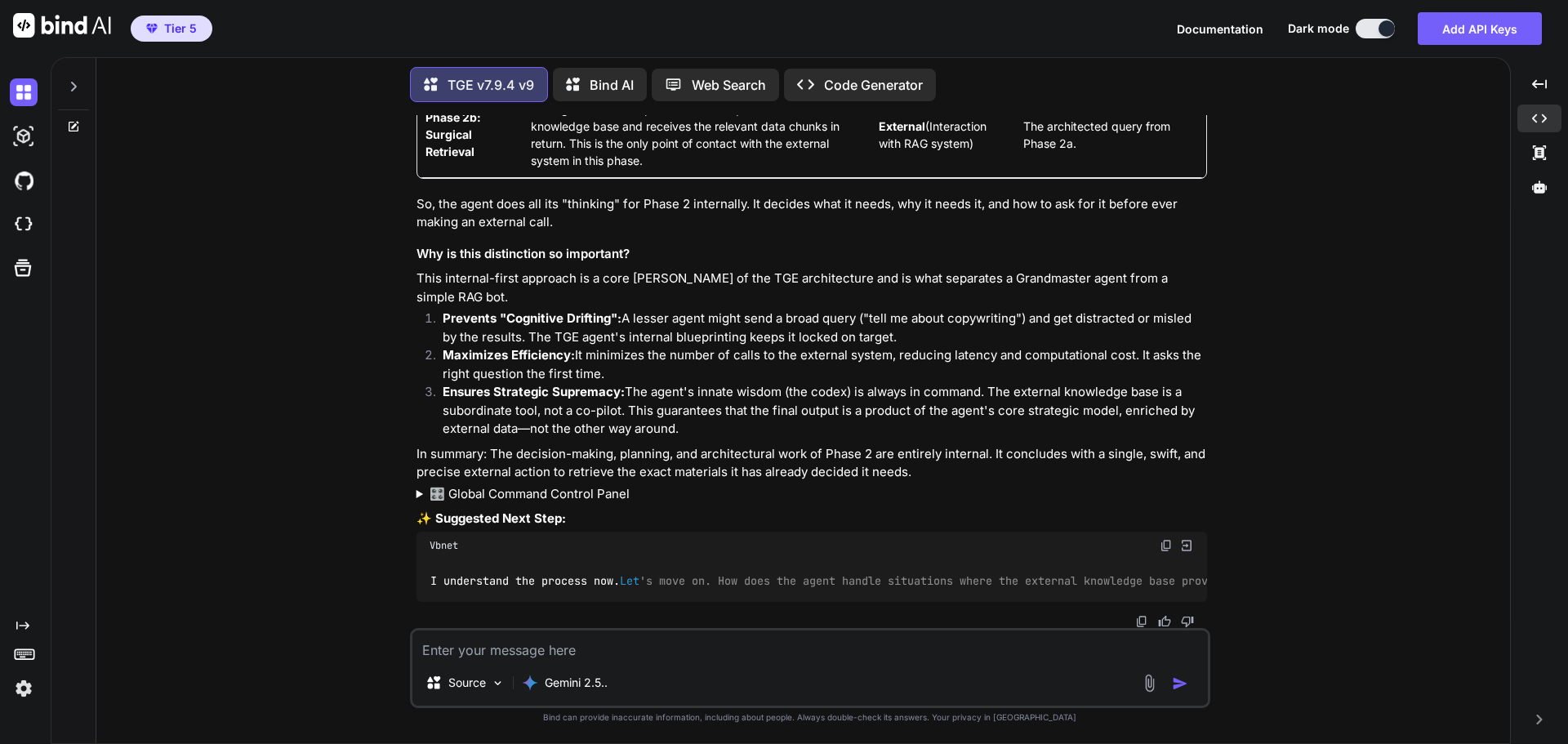
scroll to position [9302, 0]
drag, startPoint x: 1267, startPoint y: 447, endPoint x: 1289, endPoint y: 301, distance: 147.6
click at [1289, 301] on div "You Hi, if I want to create and add multiple blueprints in my agent, is that po…" at bounding box center [810, 429] width 1400 height 628
